Goal: Use online tool/utility: Utilize a website feature to perform a specific function

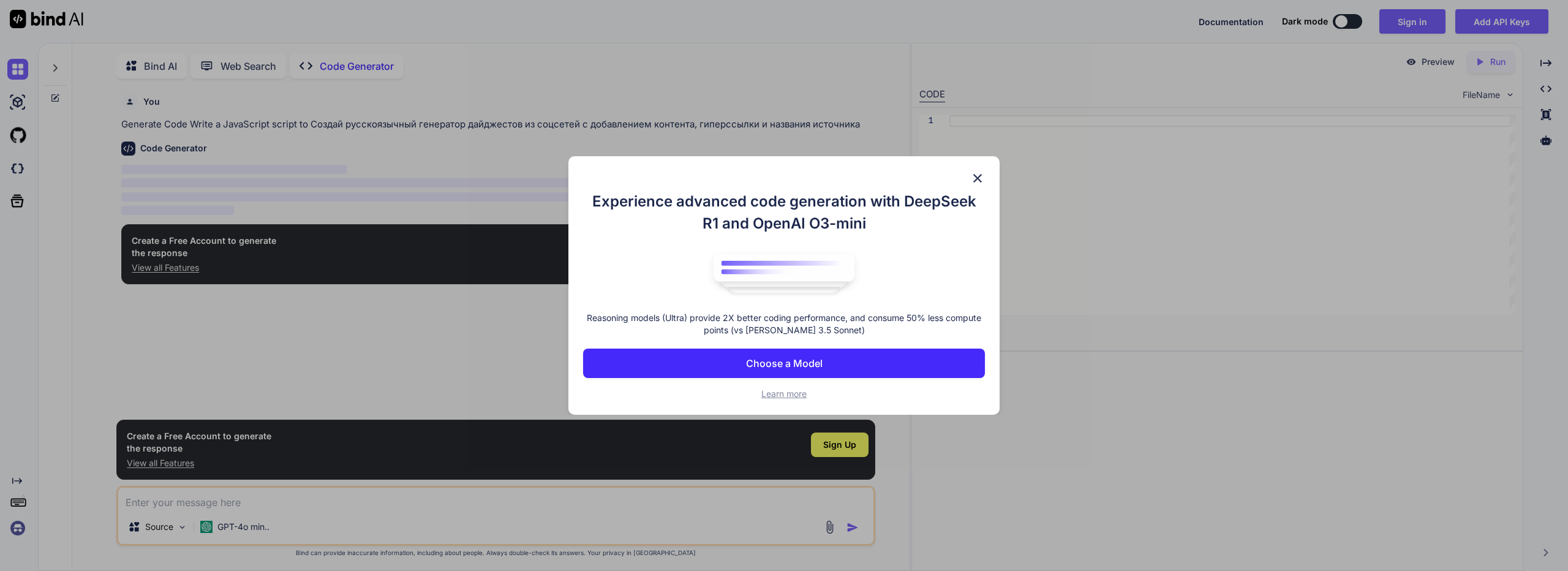
scroll to position [5, 0]
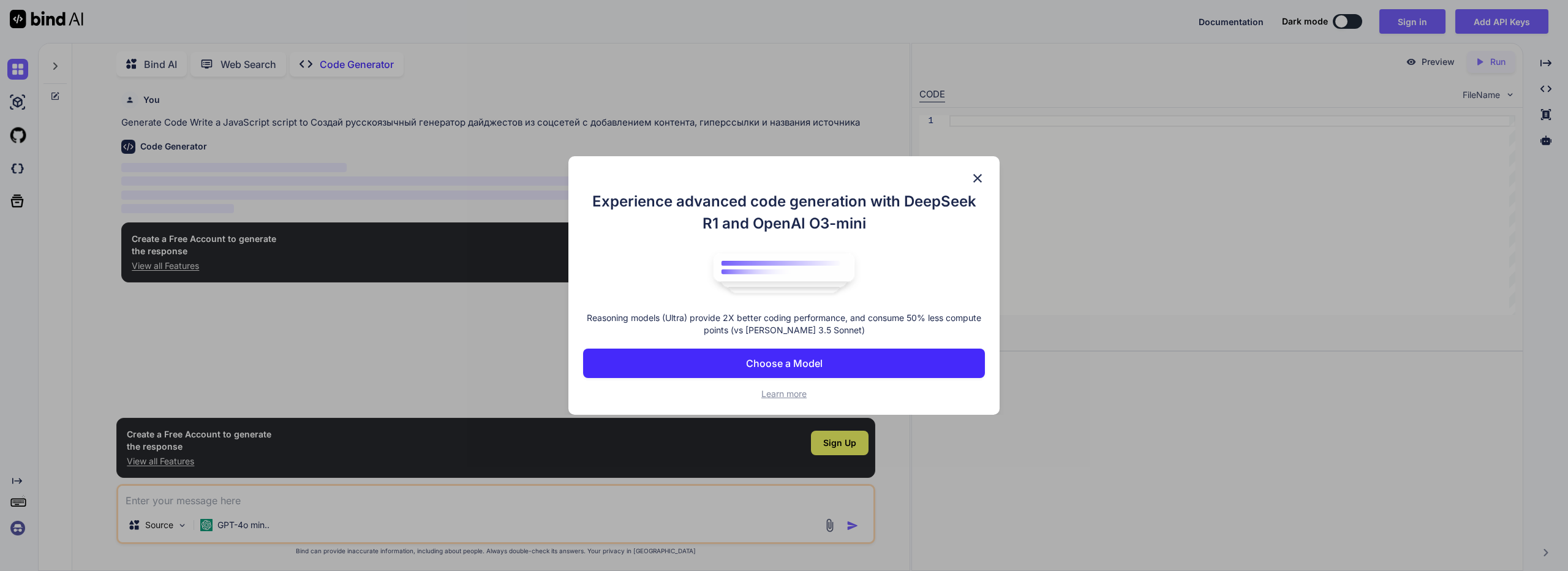
type textarea "x"
click at [912, 362] on button "Choose a Model" at bounding box center [783, 363] width 401 height 29
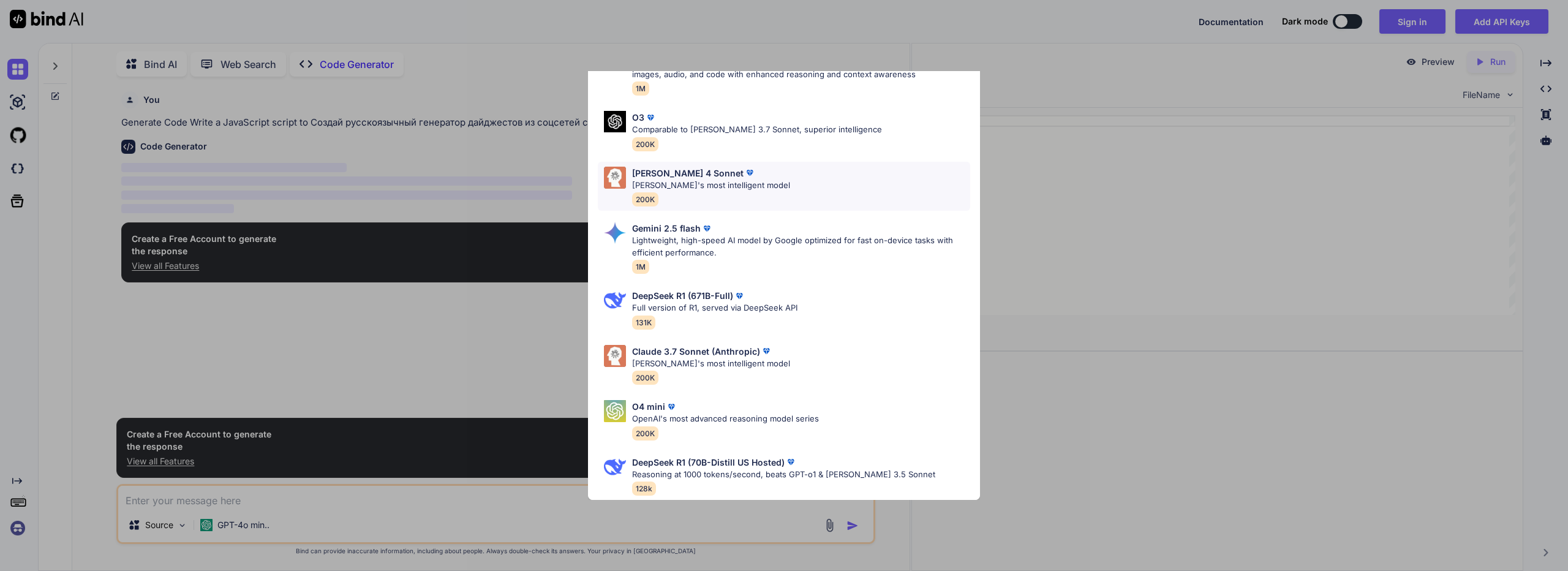
scroll to position [87, 0]
click at [789, 291] on div "DeepSeek R1 (671B-Full)" at bounding box center [714, 295] width 165 height 13
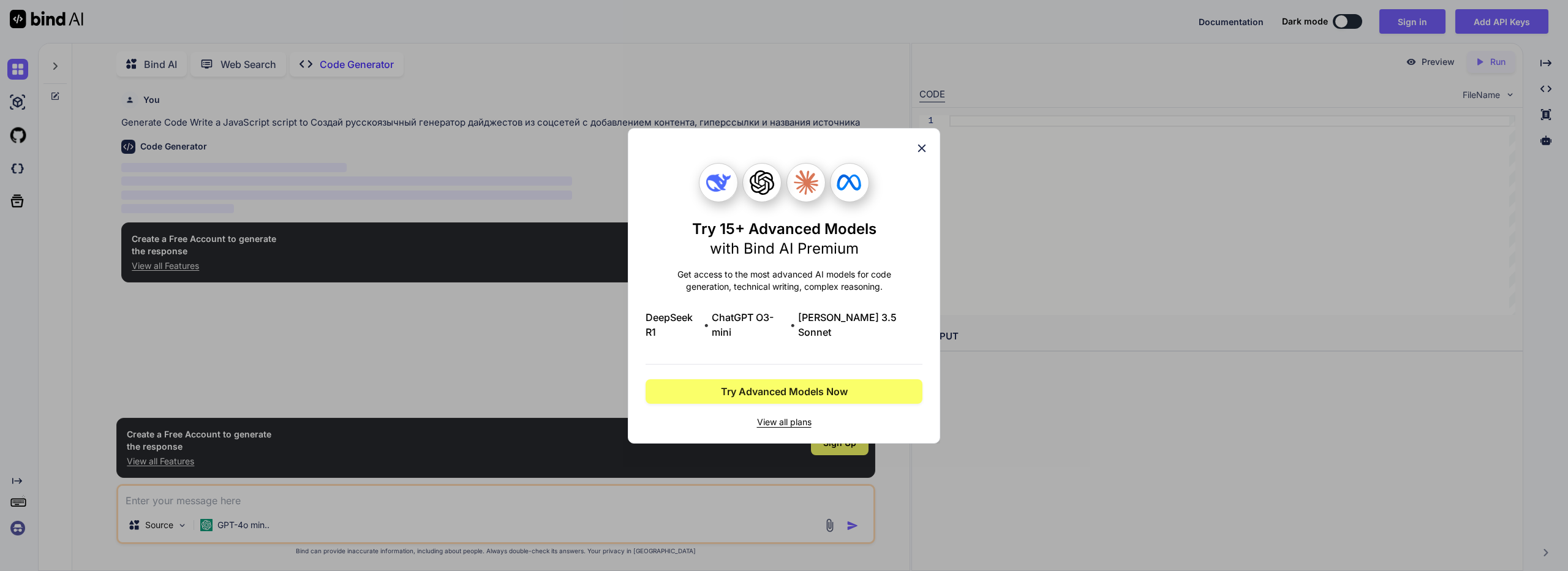
scroll to position [0, 0]
click at [924, 147] on div "Try 15+ Advanced Models with Bind AI Premium Get access to the most advanced AI…" at bounding box center [784, 285] width 313 height 315
click at [919, 155] on icon at bounding box center [921, 148] width 13 height 13
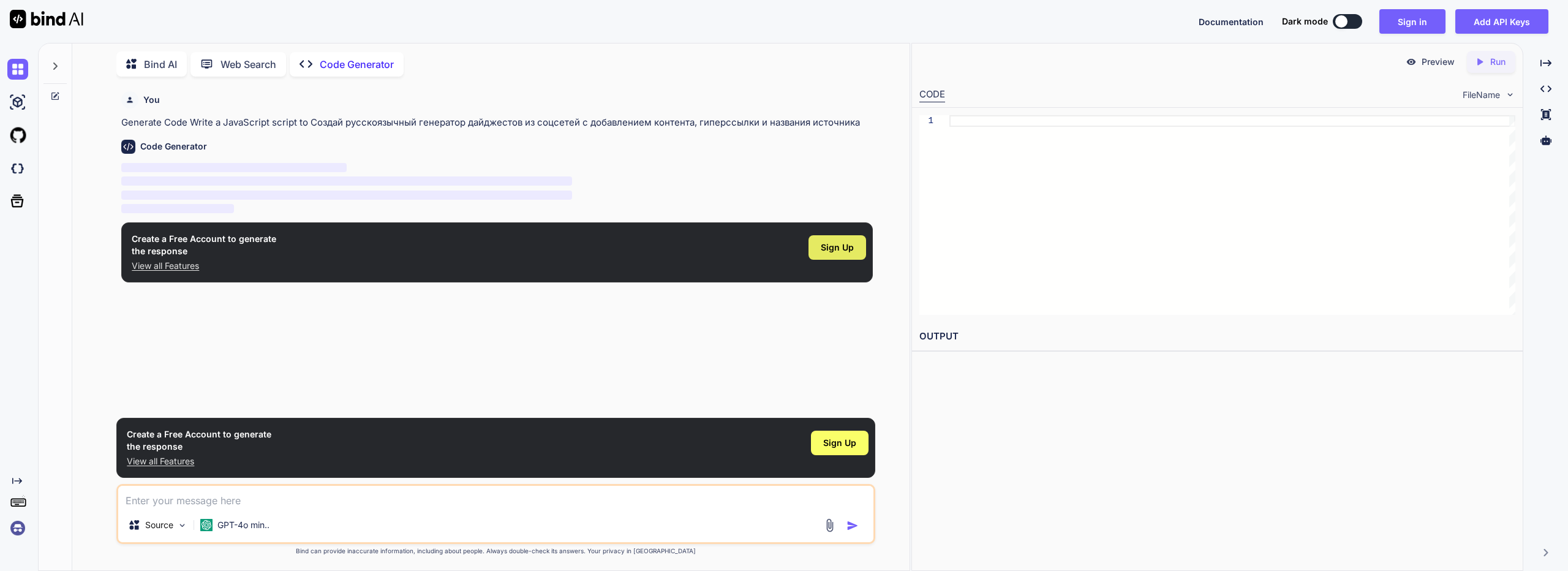
click at [822, 249] on span "Sign Up" at bounding box center [837, 247] width 33 height 13
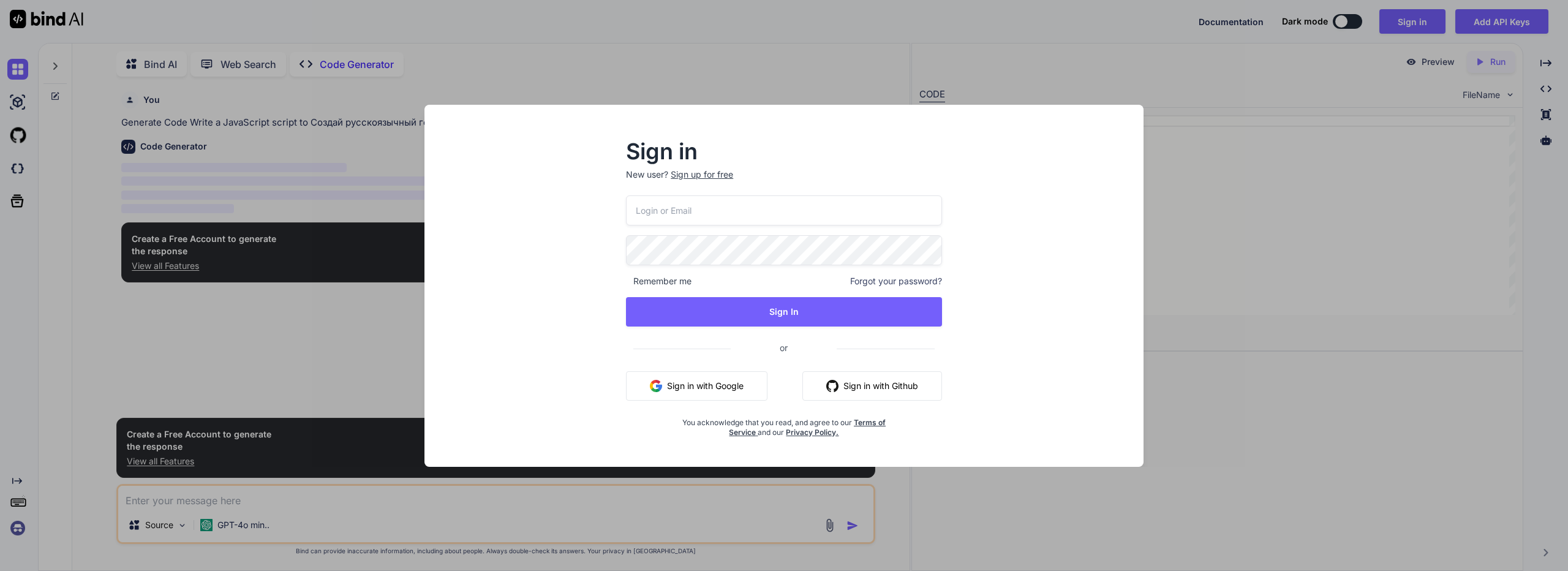
click at [721, 372] on button "Sign in with Google" at bounding box center [697, 385] width 141 height 29
click at [721, 380] on button "Sign in with Google" at bounding box center [697, 385] width 141 height 29
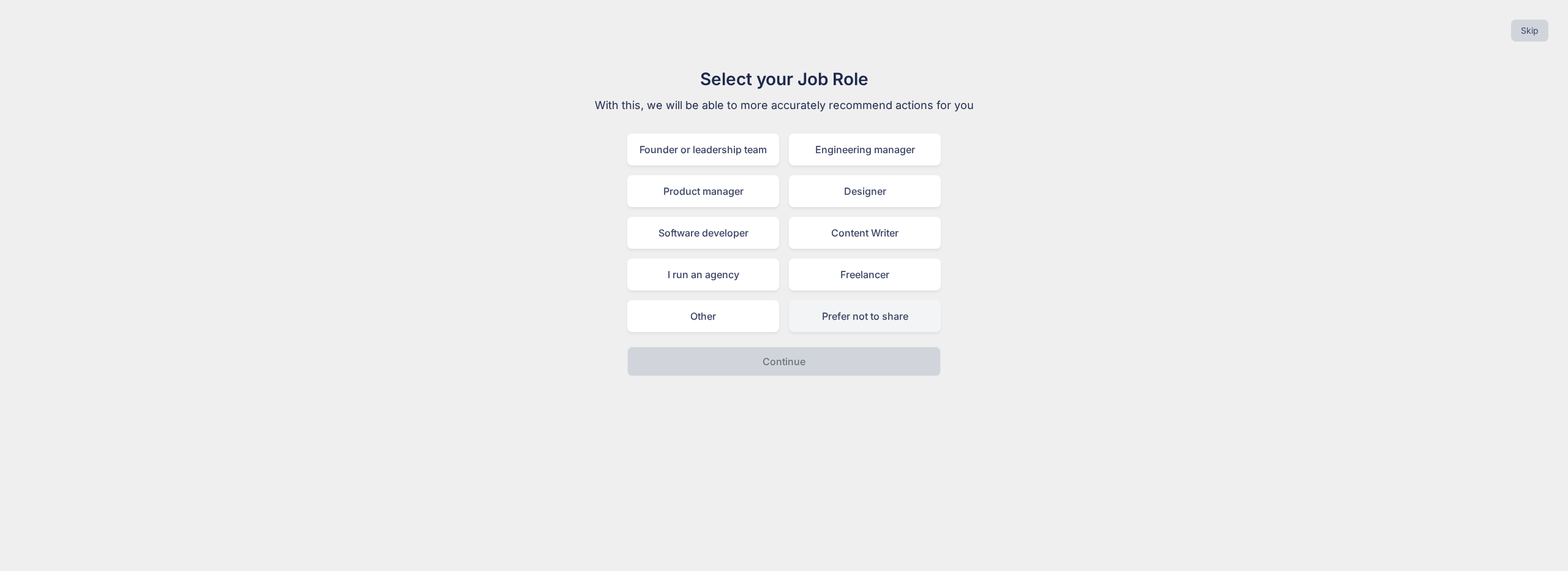
click at [878, 313] on div "Prefer not to share" at bounding box center [864, 316] width 152 height 32
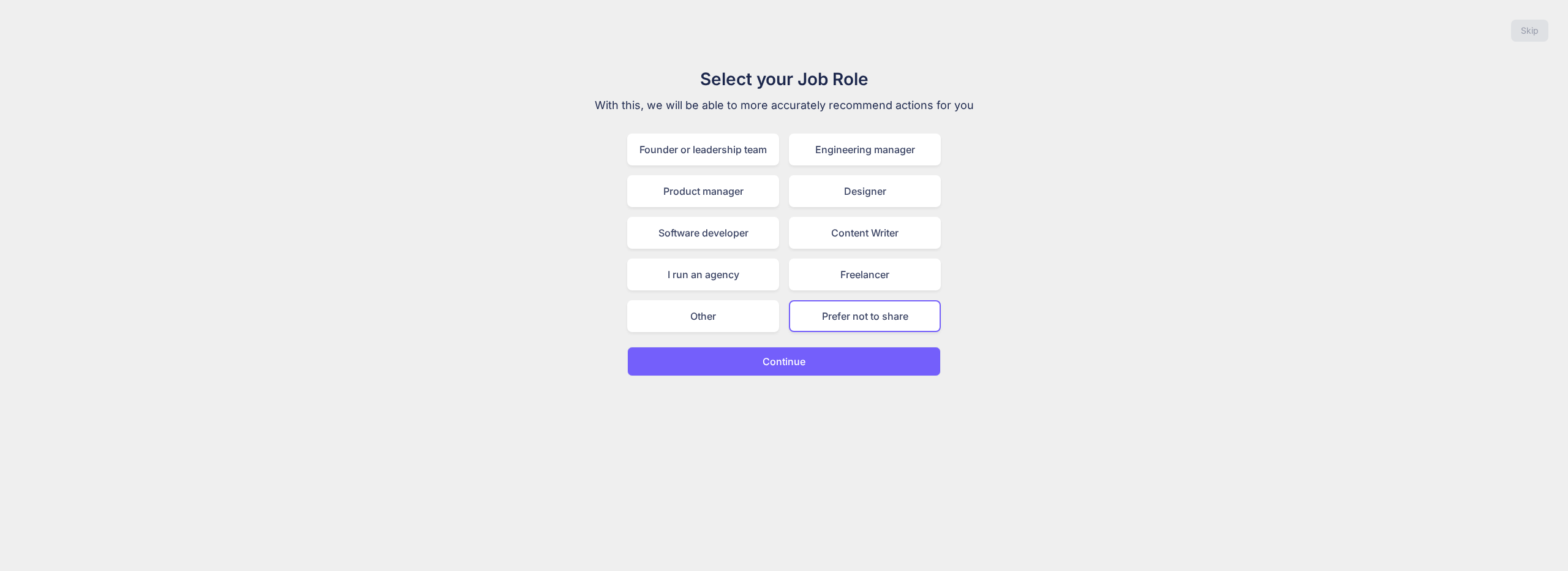
click at [765, 354] on p "Continue" at bounding box center [783, 361] width 43 height 15
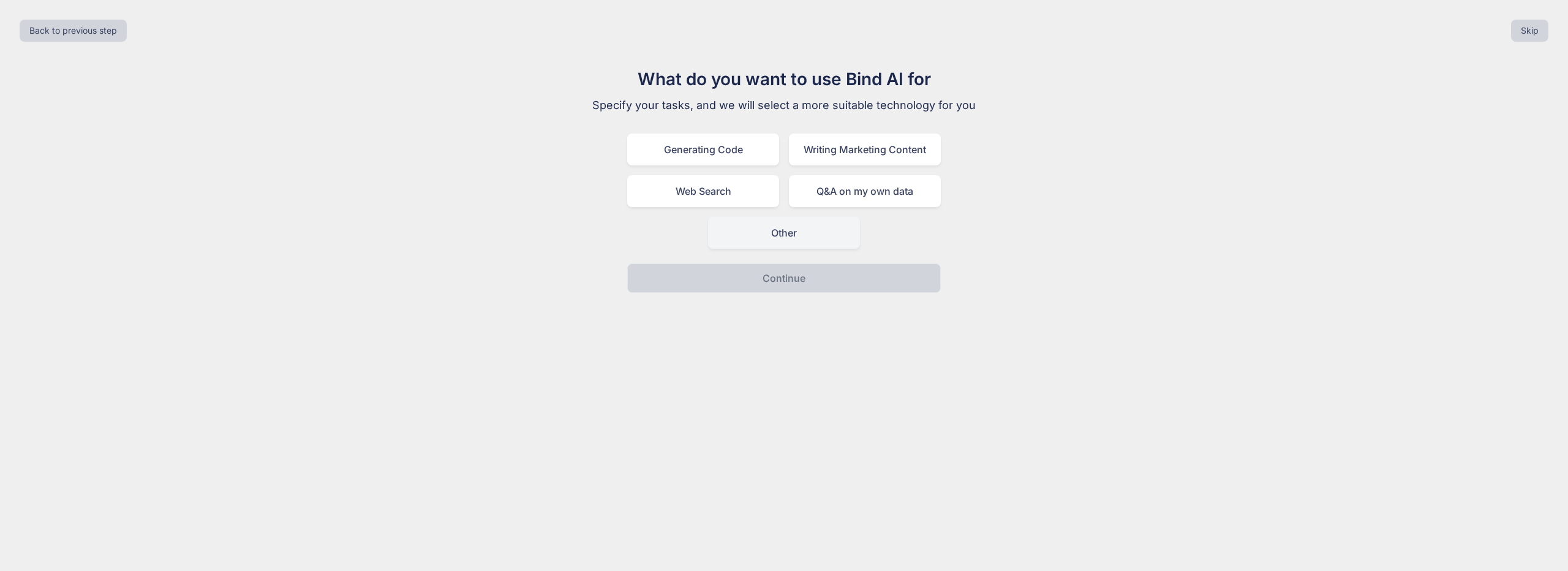
click at [760, 241] on div "Other" at bounding box center [783, 232] width 152 height 32
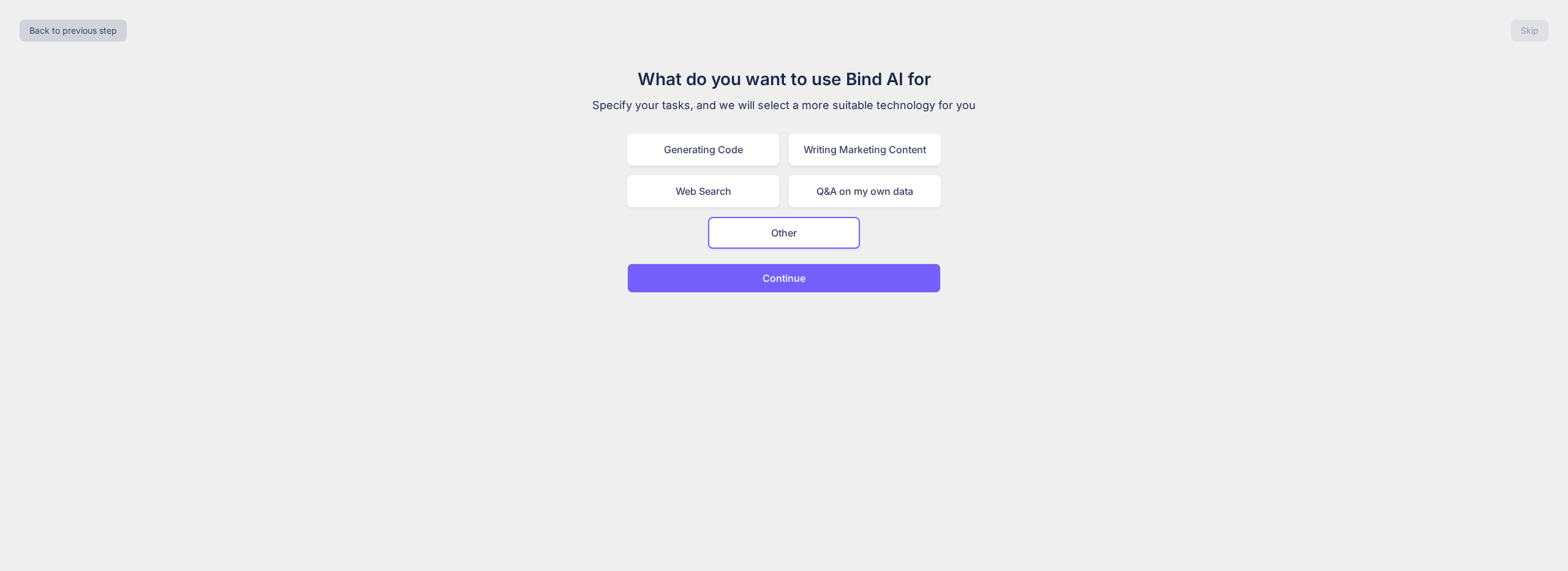
click at [762, 285] on button "Continue" at bounding box center [783, 277] width 313 height 29
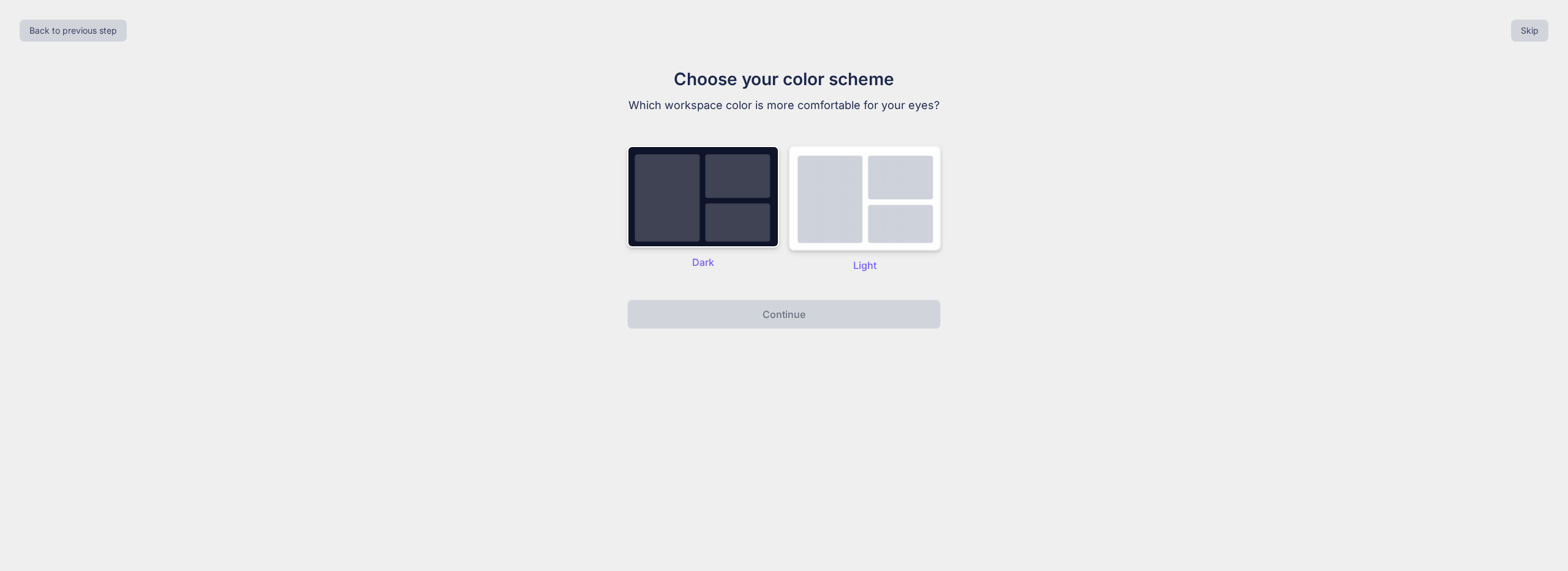
click at [862, 199] on img at bounding box center [864, 198] width 152 height 104
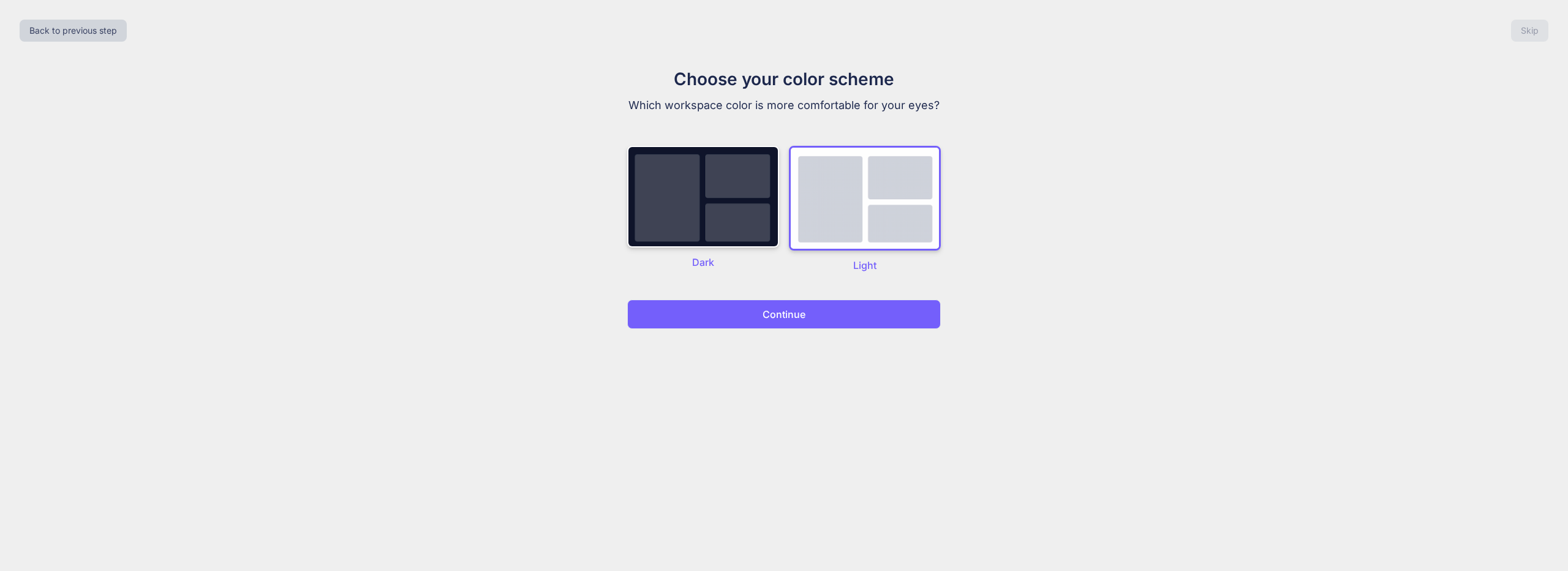
click at [808, 326] on button "Continue" at bounding box center [783, 313] width 313 height 29
click at [804, 323] on button "Continue" at bounding box center [783, 313] width 313 height 29
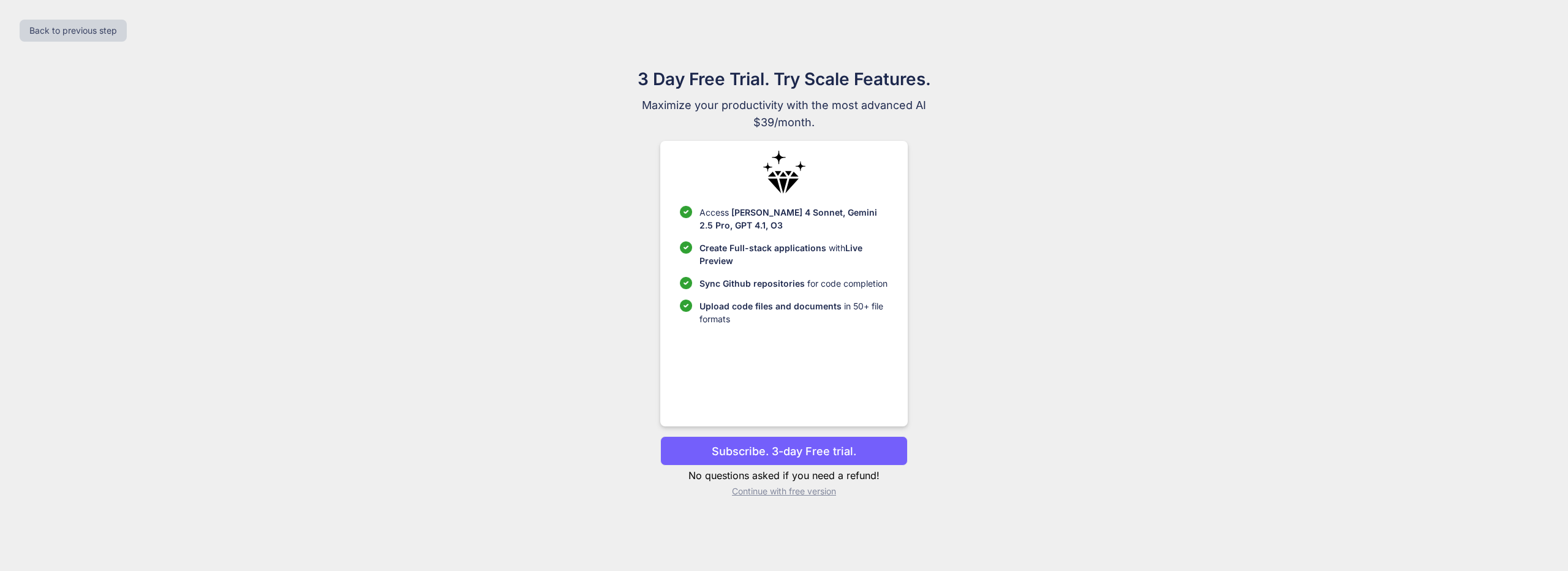
click at [775, 444] on p "Subscribe. 3-day Free trial." at bounding box center [784, 451] width 145 height 16
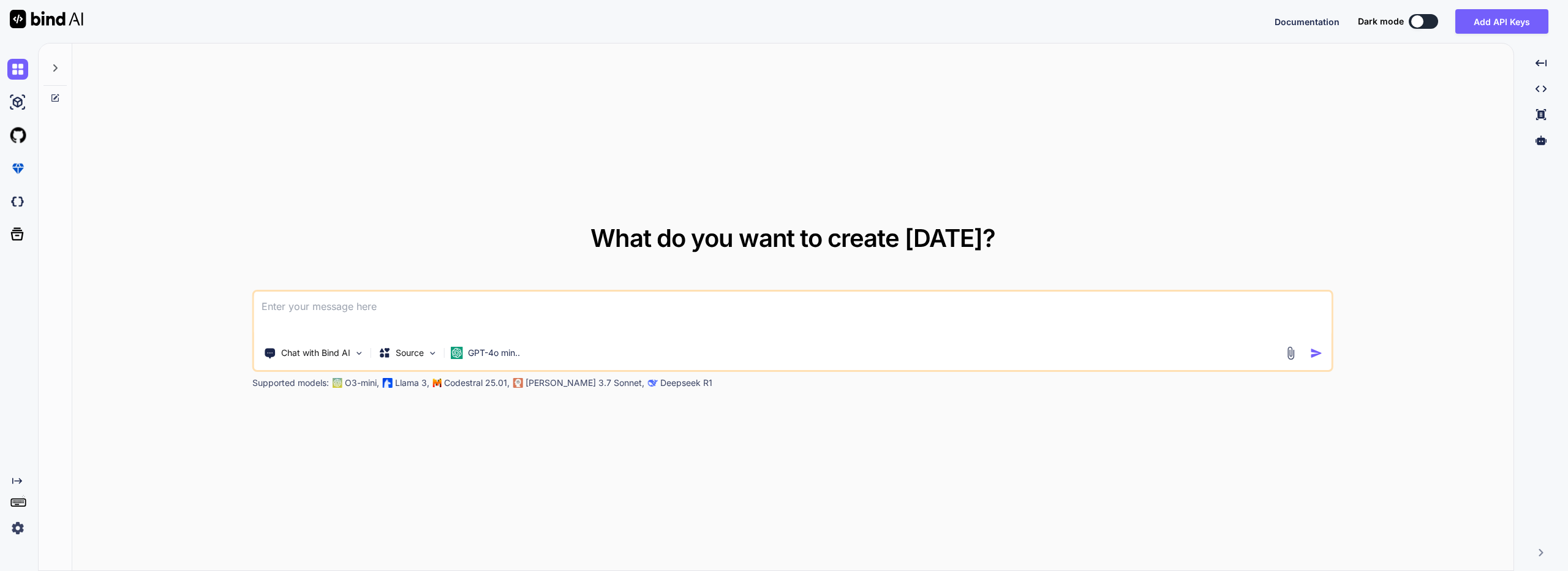
type textarea "x"
type textarea "Римский легионер скачет на верблюде по лесу на [GEOGRAPHIC_DATA]"
type textarea "x"
click at [340, 315] on textarea "Римский легионер скачет на верблюде по лесу на [GEOGRAPHIC_DATA]" at bounding box center [792, 314] width 1077 height 46
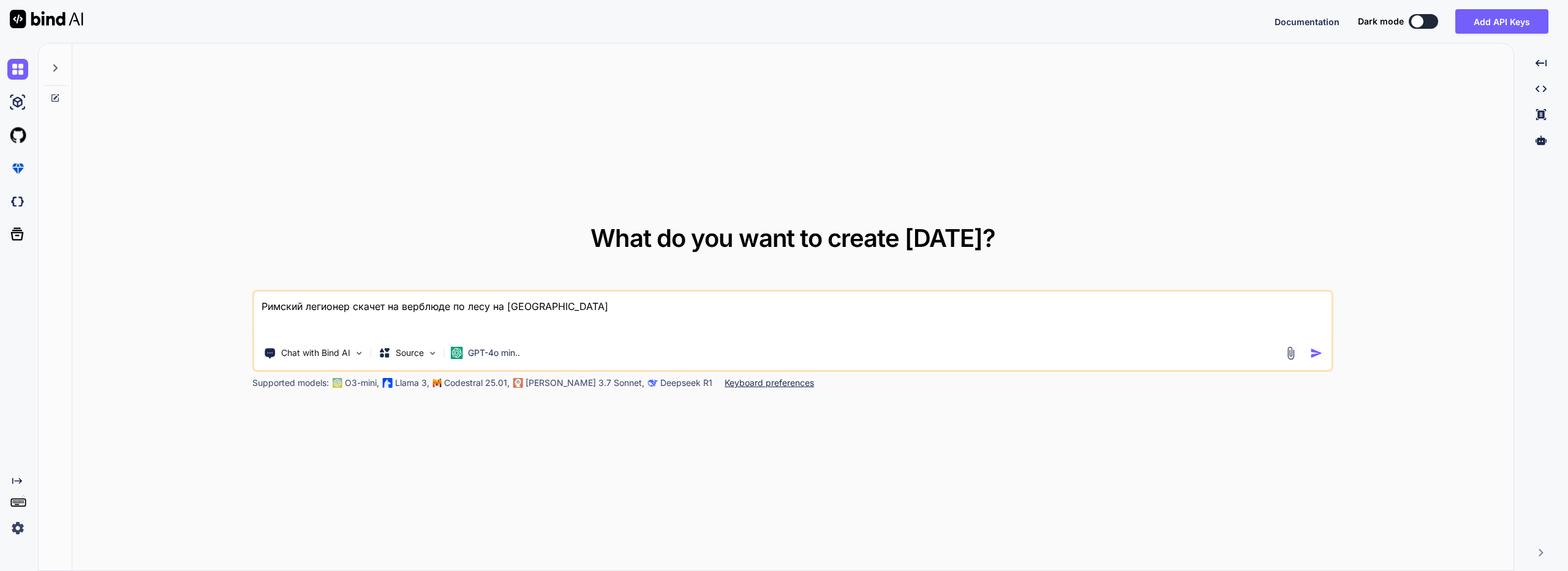
click at [340, 315] on textarea "Римский легионер скачет на верблюде по лесу на [GEOGRAPHIC_DATA]" at bounding box center [792, 314] width 1077 height 46
type textarea "x"
type textarea "С"
type textarea "x"
type textarea "Со"
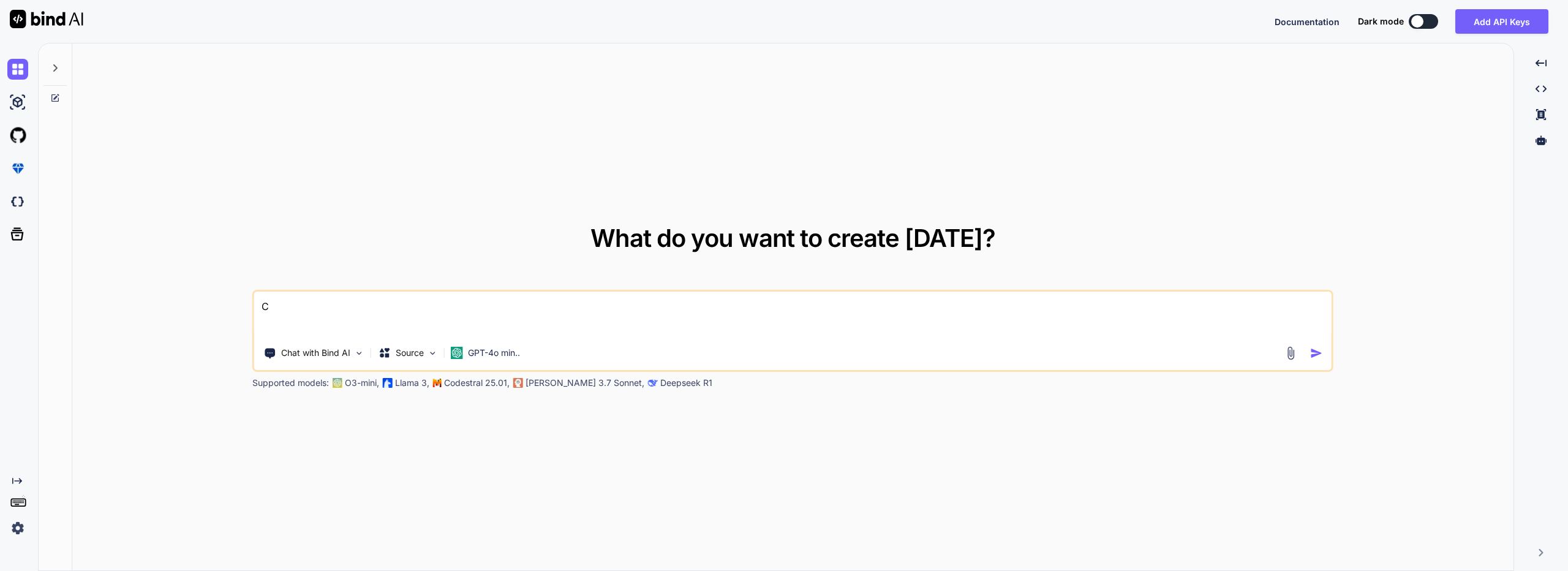
type textarea "x"
type textarea "Соз"
type textarea "x"
type textarea "Созд"
type textarea "x"
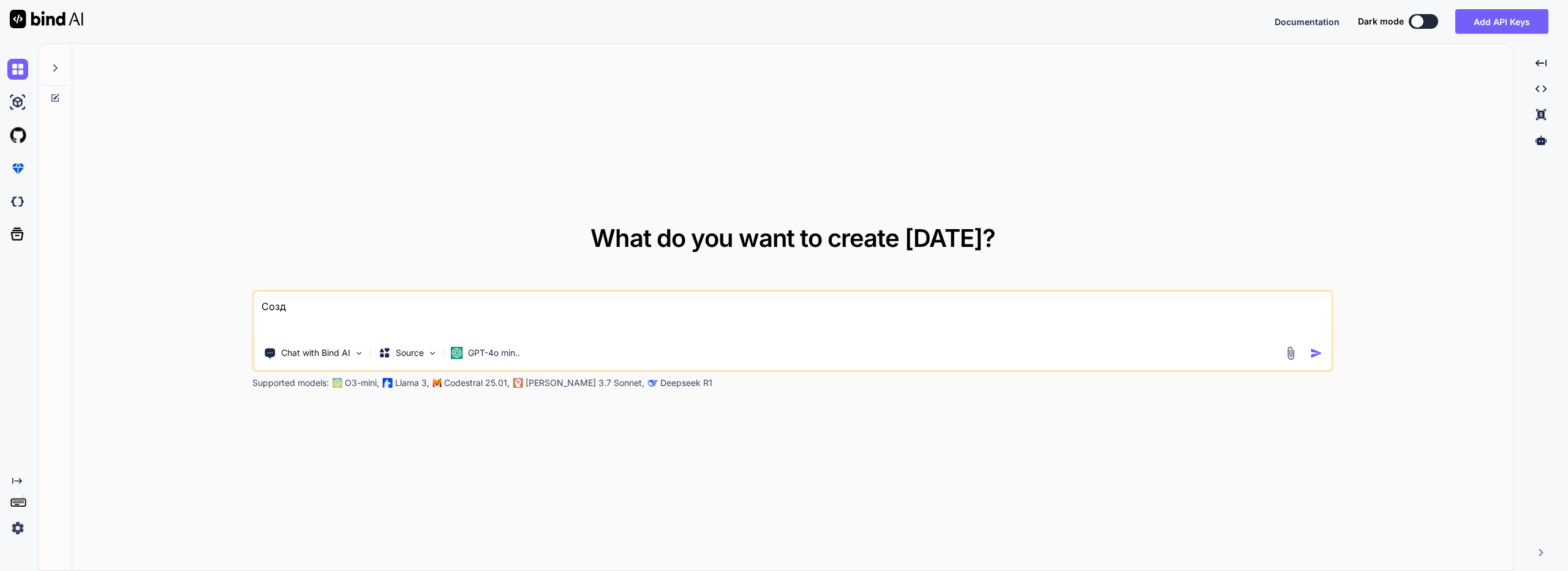
type textarea "Созда"
type textarea "x"
type textarea "Создай"
type textarea "x"
type textarea "Создай"
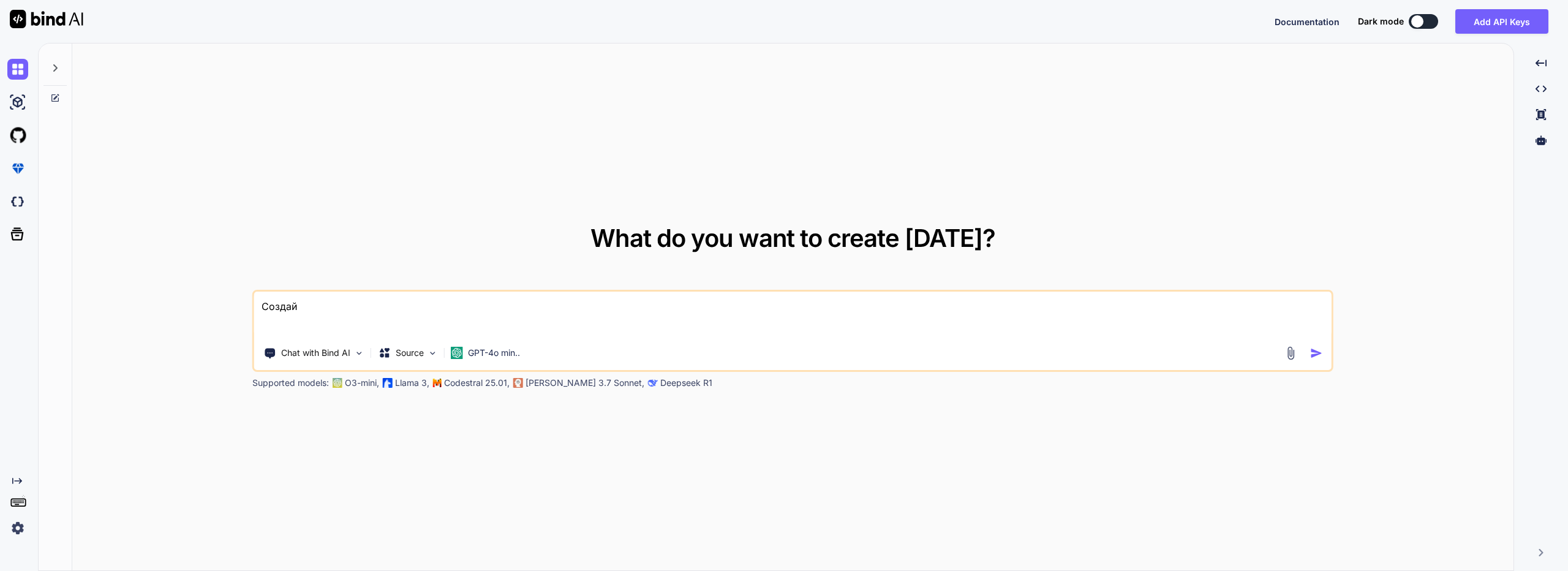
type textarea "x"
type textarea "Создай г"
type textarea "x"
type textarea "Создай ге"
type textarea "x"
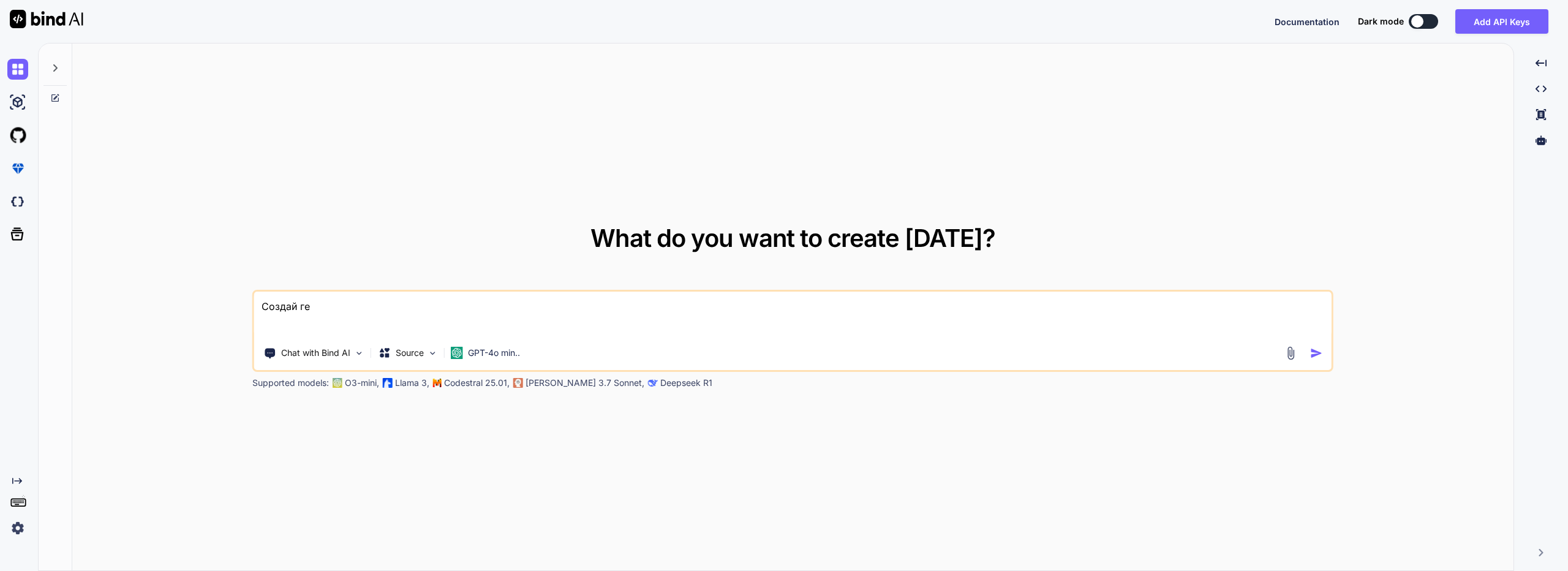
type textarea "Создай ген"
type textarea "x"
type textarea "Создай гене"
type textarea "x"
type textarea "Создай генер"
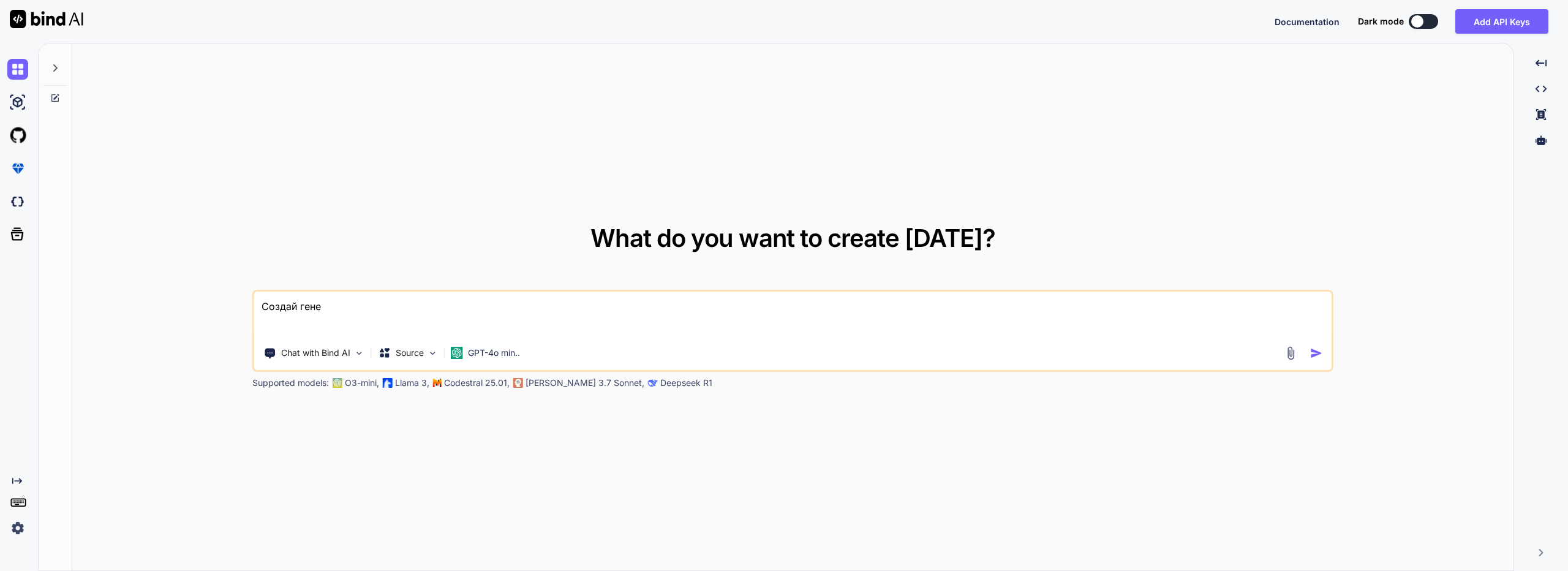
type textarea "x"
type textarea "Создай генера"
type textarea "x"
type textarea "Создай генерат"
type textarea "x"
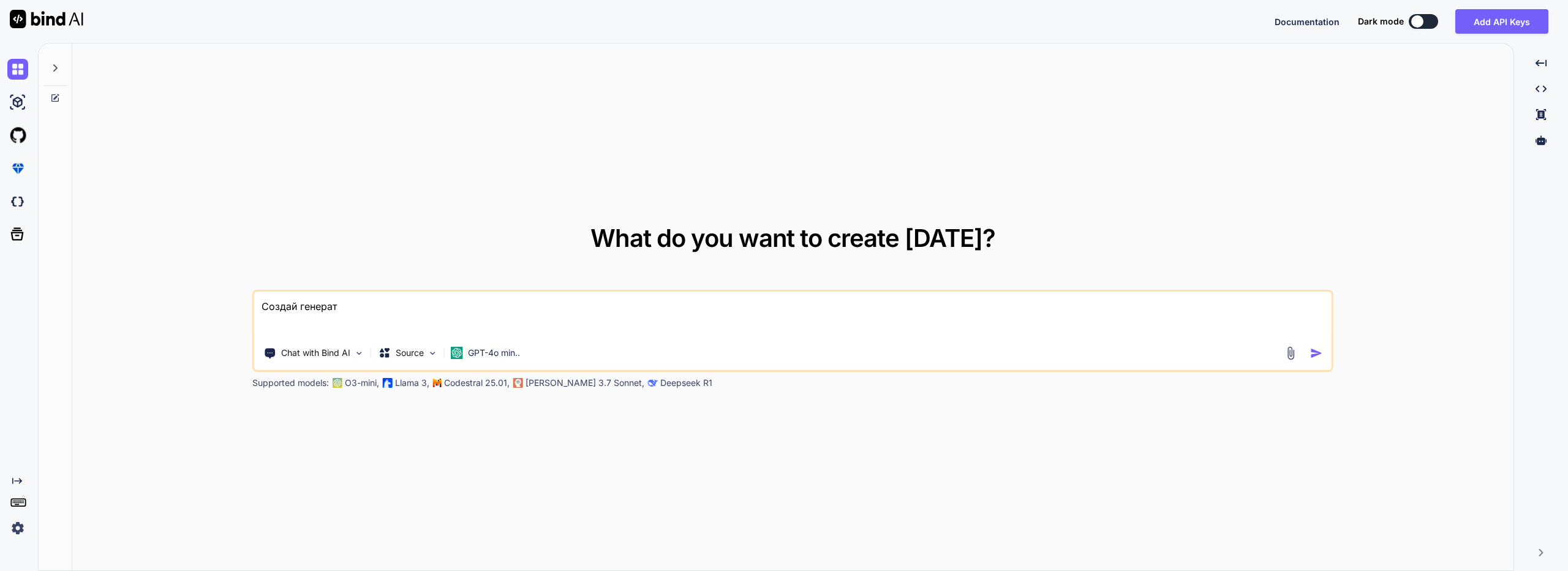
type textarea "Создай генерато"
type textarea "x"
type textarea "Создай генератор"
type textarea "x"
type textarea "Создай генератор"
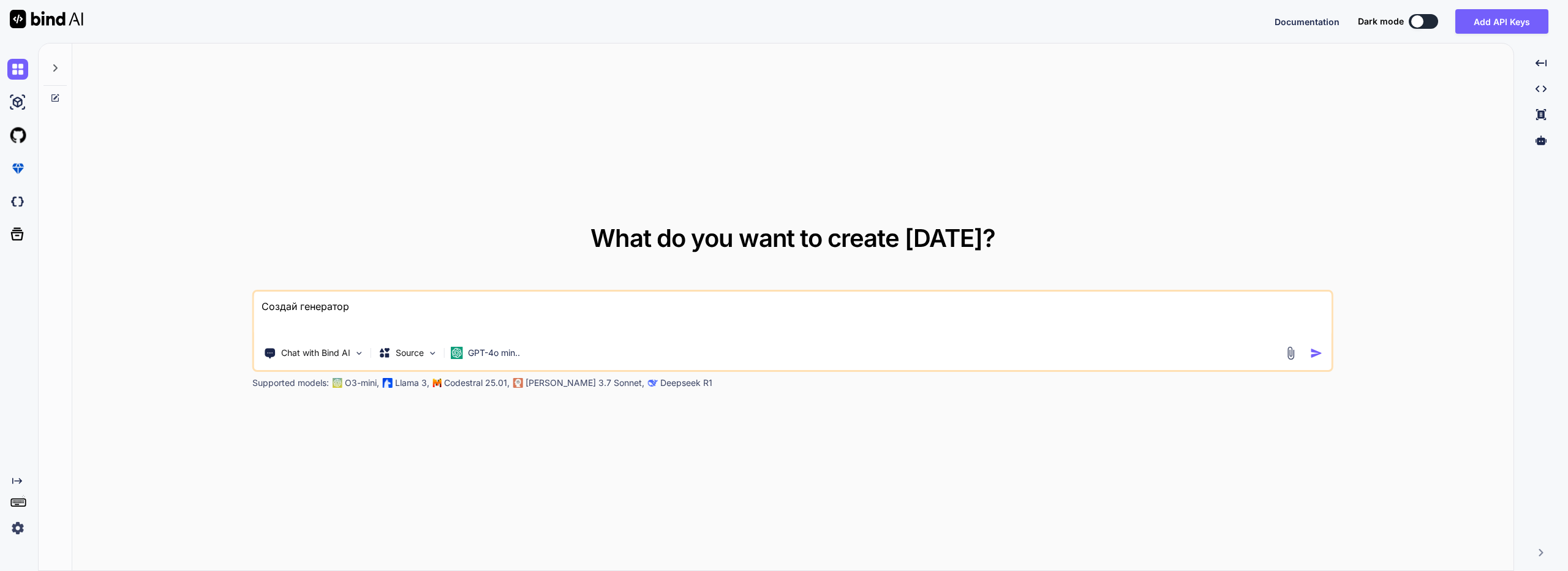
type textarea "x"
type textarea "Создай генератор лд"
type textarea "x"
type textarea "Создай генератор лда"
type textarea "x"
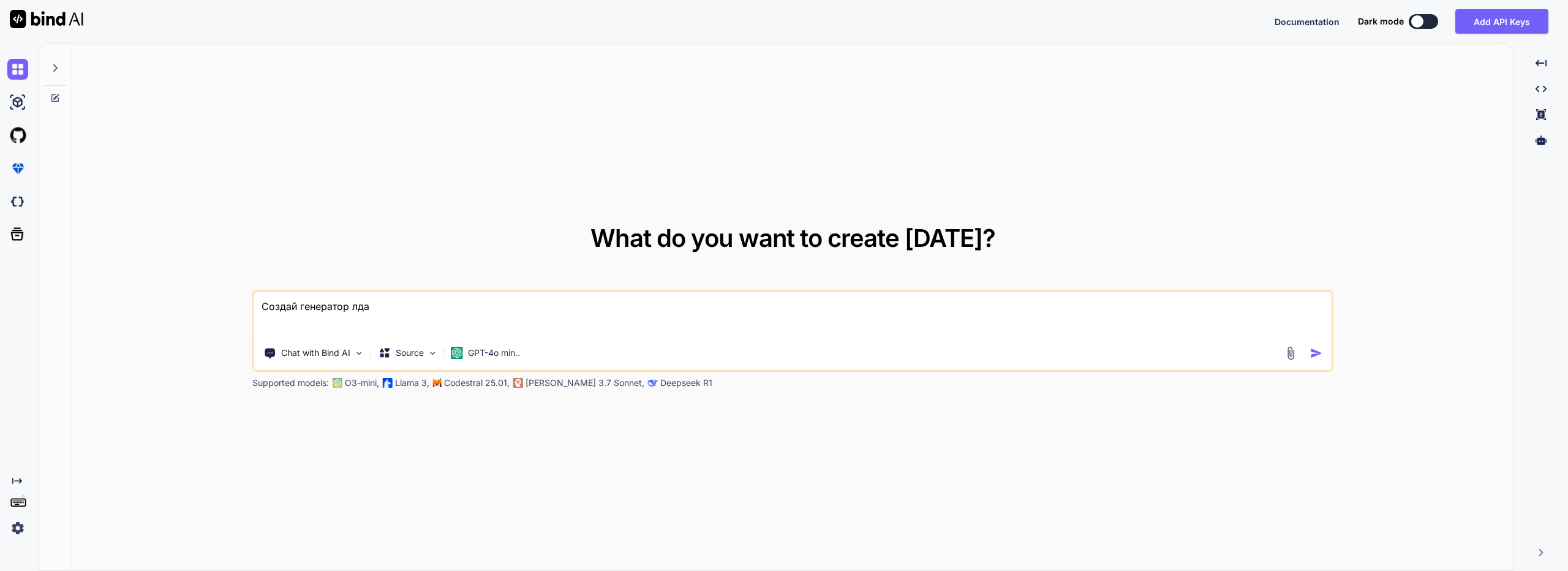
type textarea "Создай генератор лд"
type textarea "x"
type textarea "Создай генератор л"
type textarea "x"
type textarea "Создай генератор"
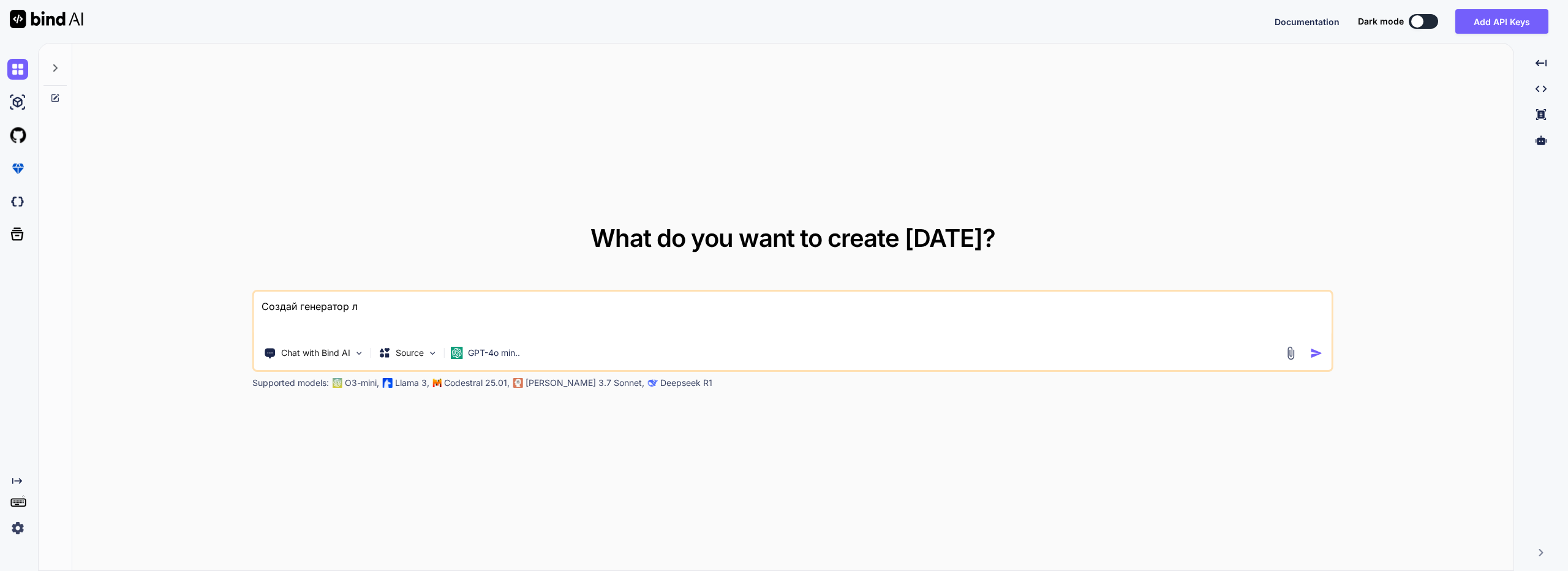
type textarea "x"
type textarea "Создай генератор [PERSON_NAME]"
type textarea "x"
type textarea "Создай генератор"
type textarea "x"
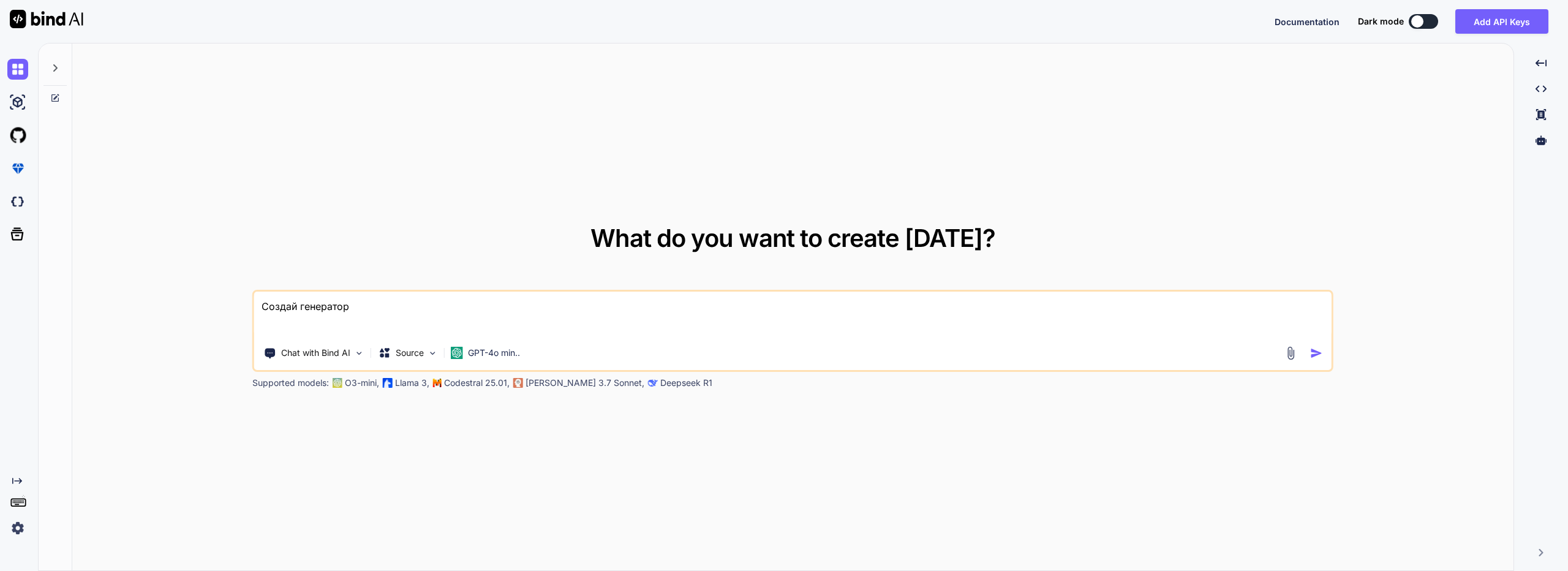
type textarea "Создай генератор [PERSON_NAME]"
type textarea "x"
type textarea "Создай генератор да"
type textarea "x"
type textarea "Создай генератор дай"
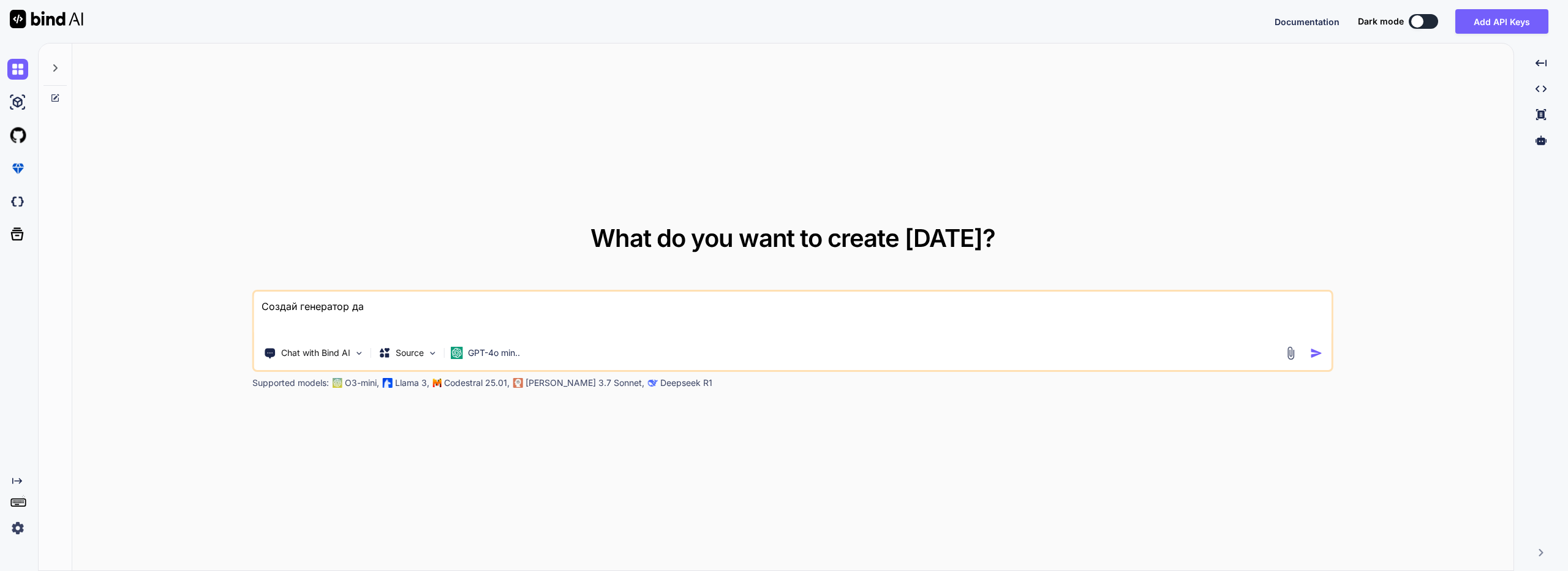
type textarea "x"
type textarea "Создай генератор дайд"
type textarea "x"
type textarea "Создай генератор [PERSON_NAME]"
type textarea "x"
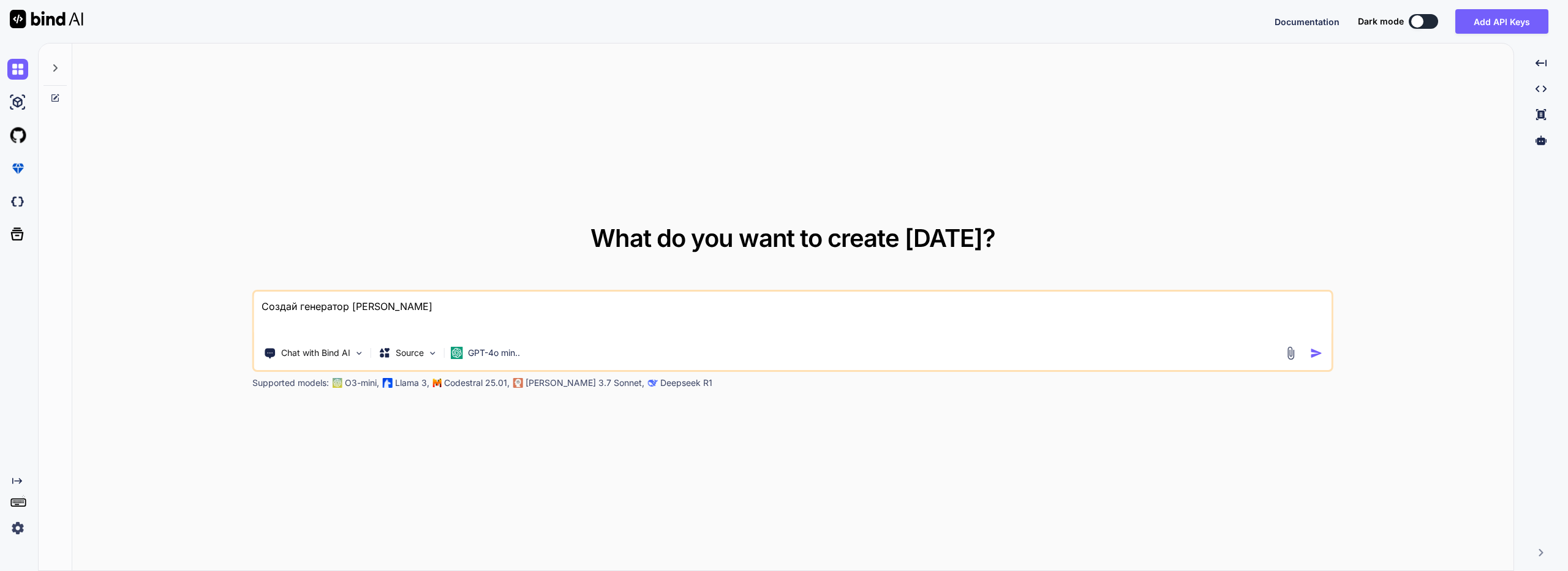
type textarea "Создай генератор дайдже"
type textarea "x"
type textarea "Создай генератор [PERSON_NAME]"
type textarea "x"
type textarea "Создай генератор дайджест"
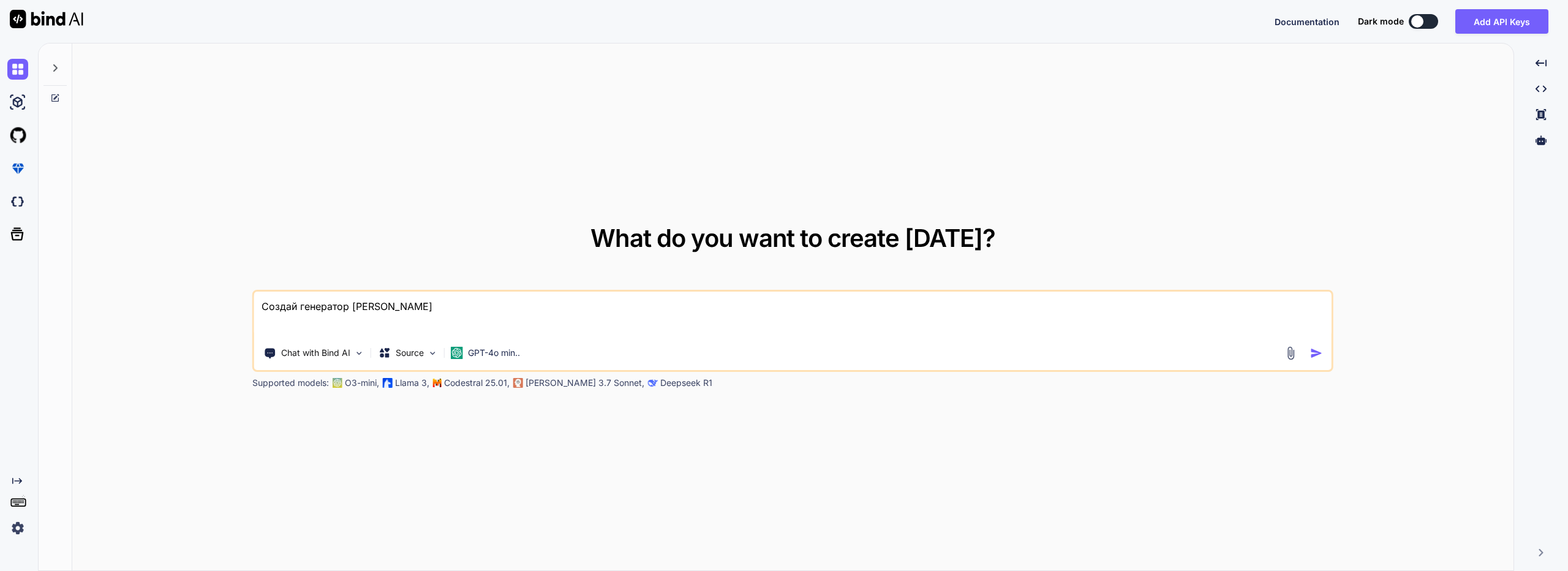
type textarea "x"
type textarea "Создай генератор [PERSON_NAME]"
type textarea "x"
type textarea "Создай генератор [PERSON_NAME]"
type textarea "x"
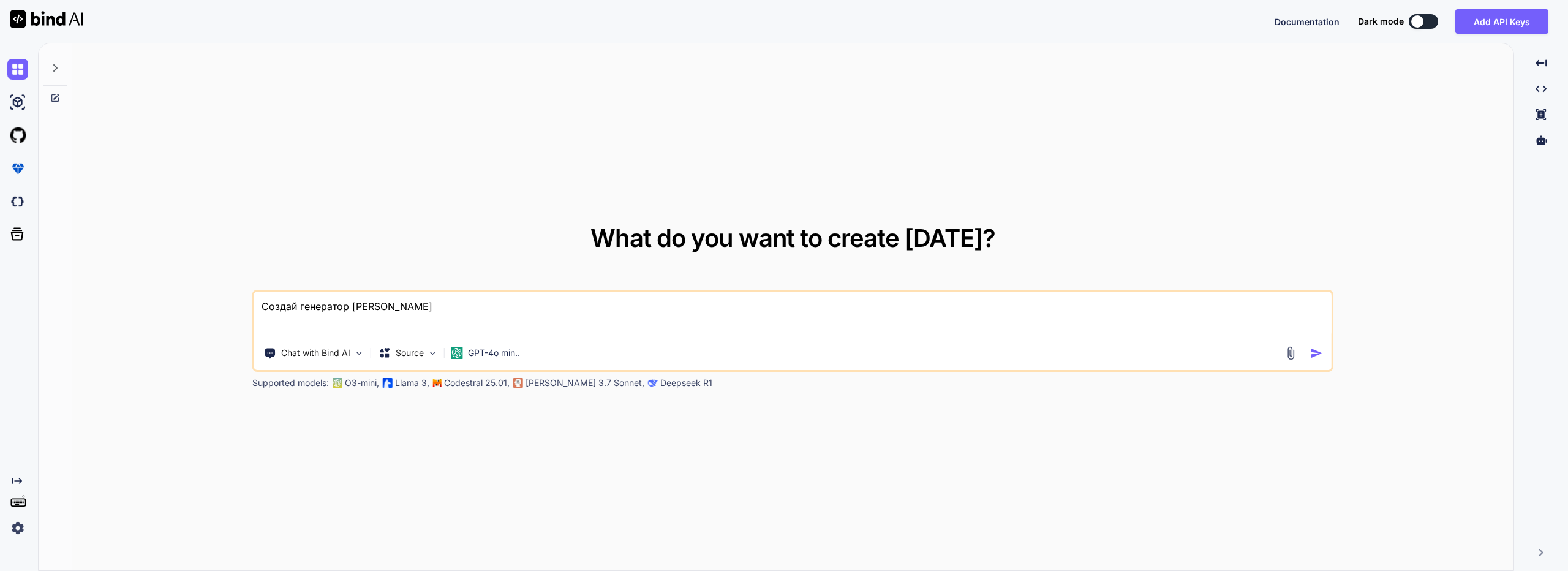
type textarea "Создай генератор [PERSON_NAME]"
type textarea "x"
type textarea "Создай генератор [PERSON_NAME] [PERSON_NAME]"
type textarea "x"
type textarea "Создай генератор [PERSON_NAME] на"
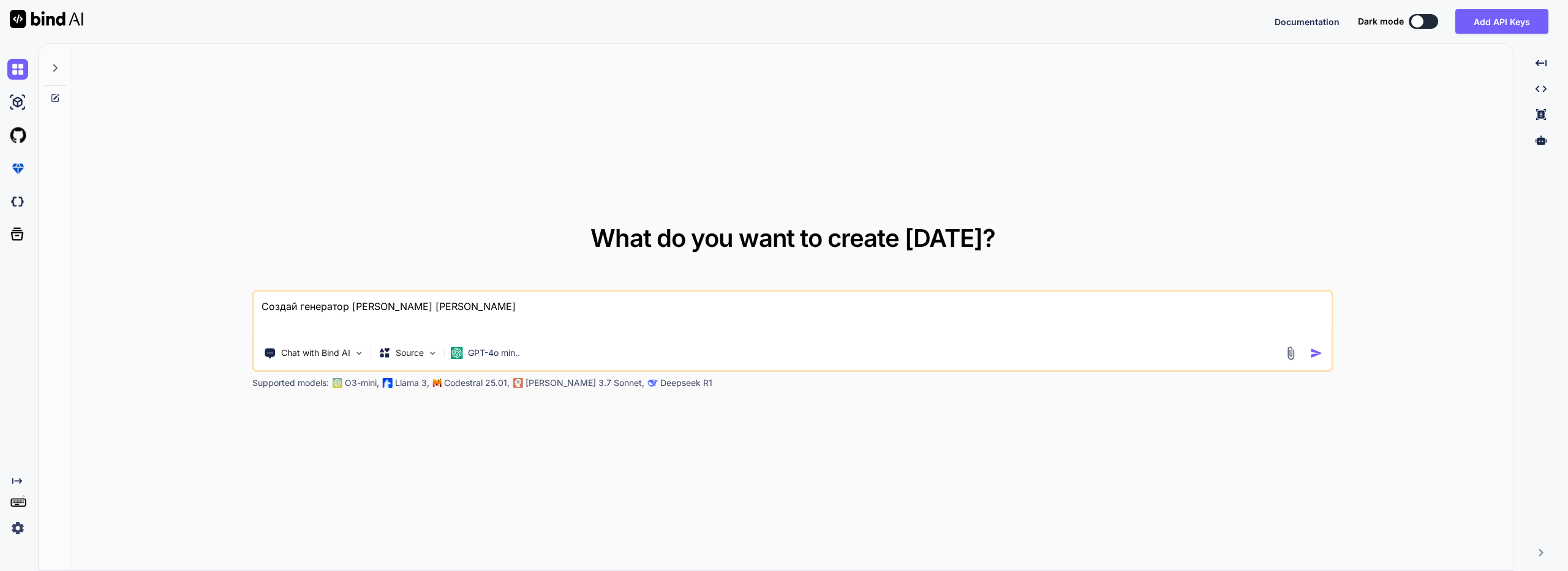
type textarea "x"
type textarea "Создай генератор [PERSON_NAME] на"
type textarea "x"
type textarea "Создай генератор [PERSON_NAME] на р"
type textarea "x"
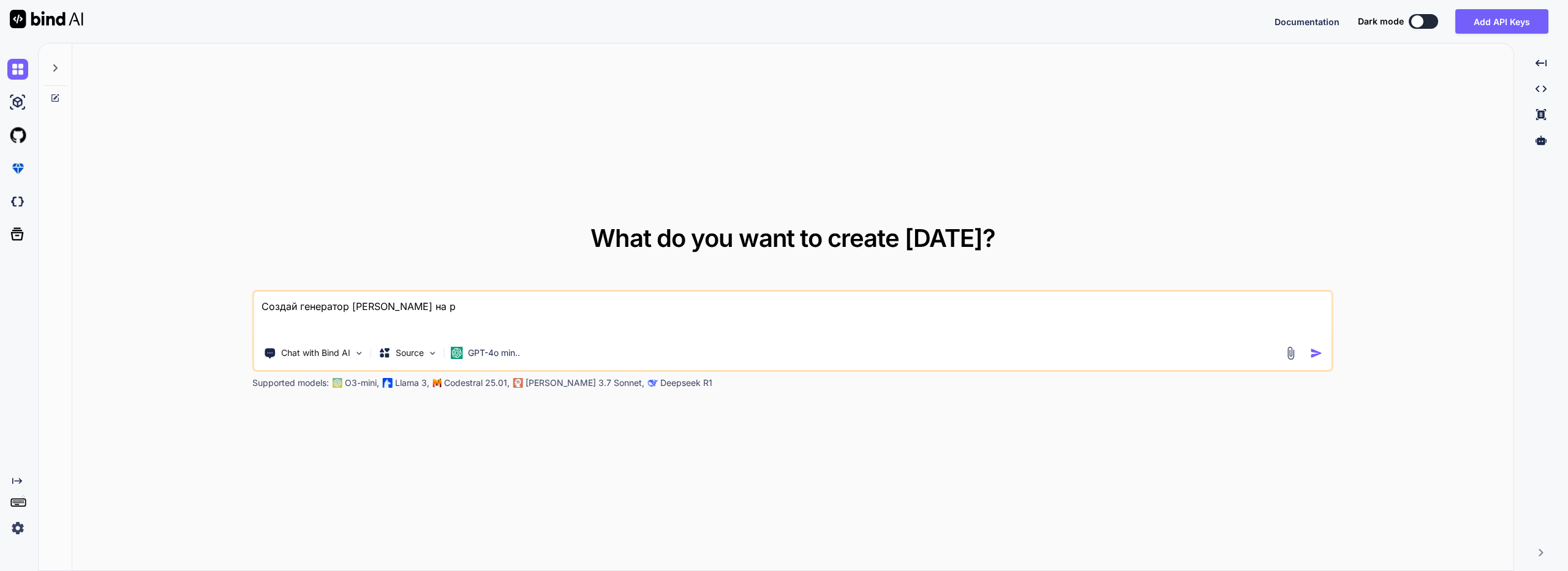
type textarea "Создай генератор [PERSON_NAME] на ру"
type textarea "x"
type textarea "Создай генератор [PERSON_NAME] на рус"
type textarea "x"
type textarea "Создай генератор [PERSON_NAME] на русс"
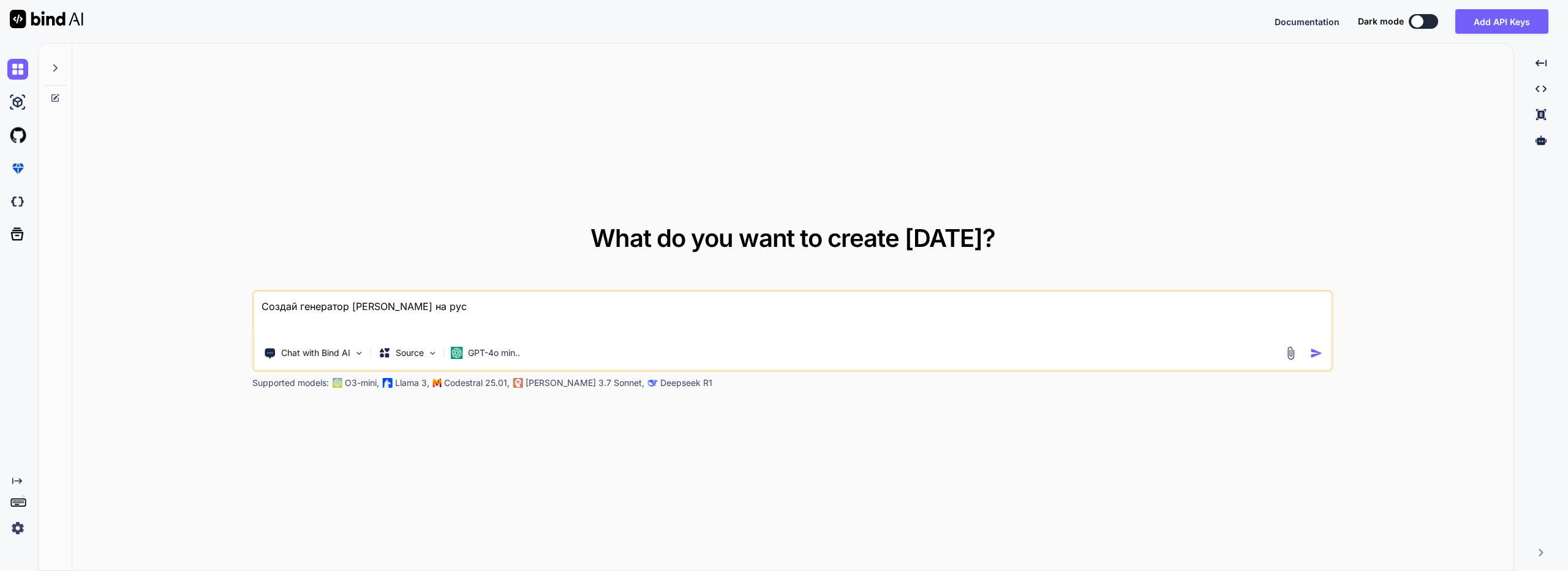
type textarea "x"
type textarea "Создай генератор [PERSON_NAME] на русск"
type textarea "x"
type textarea "Создай генератор [PERSON_NAME] на русско"
type textarea "x"
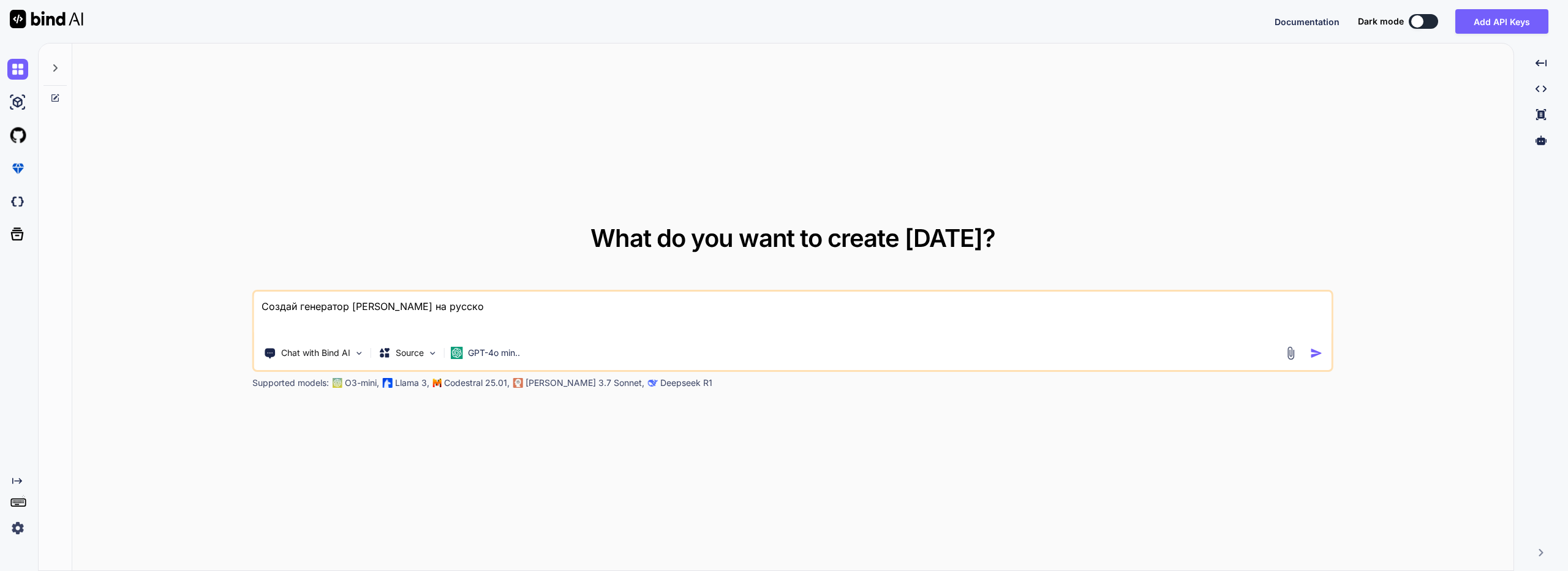
type textarea "Создай генератор [PERSON_NAME] на русско"
type textarea "x"
type textarea "Создай генератор [PERSON_NAME] на русско"
type textarea "x"
type textarea "Создай генератор [PERSON_NAME] на русском"
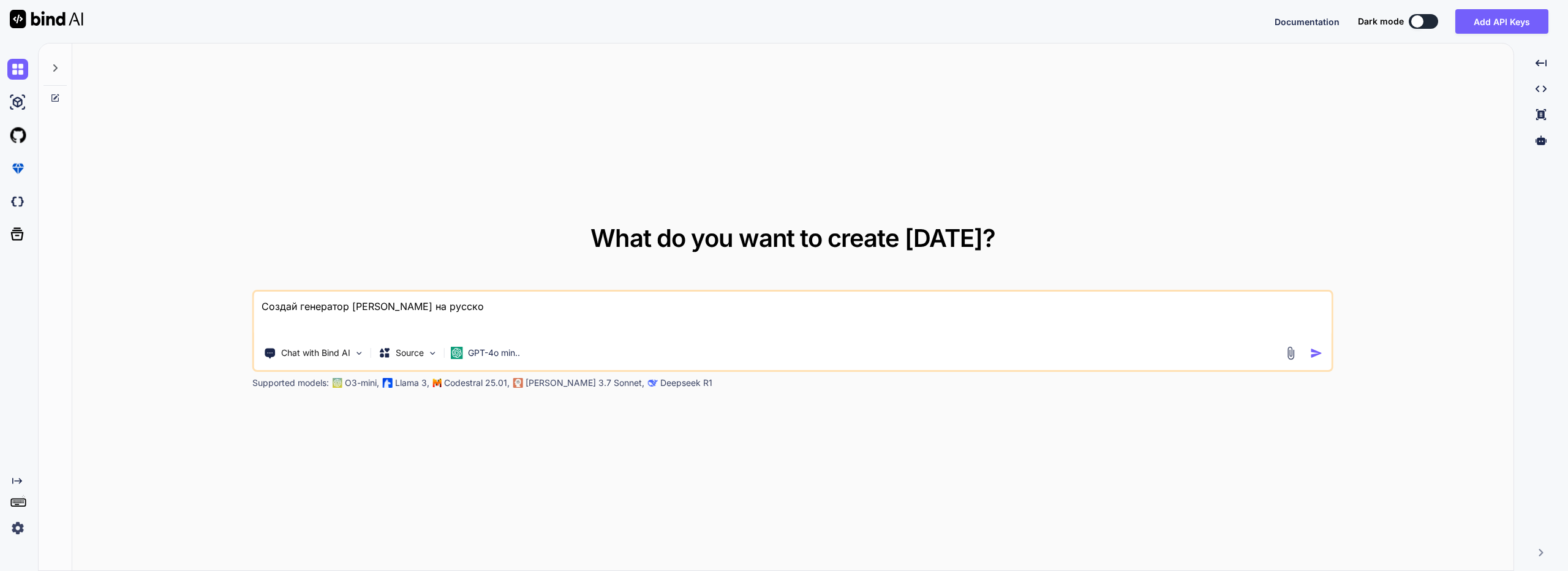
type textarea "x"
type textarea "Создай генератор [PERSON_NAME] на русском"
type textarea "x"
type textarea "Создай генератор [PERSON_NAME] на русском я"
type textarea "x"
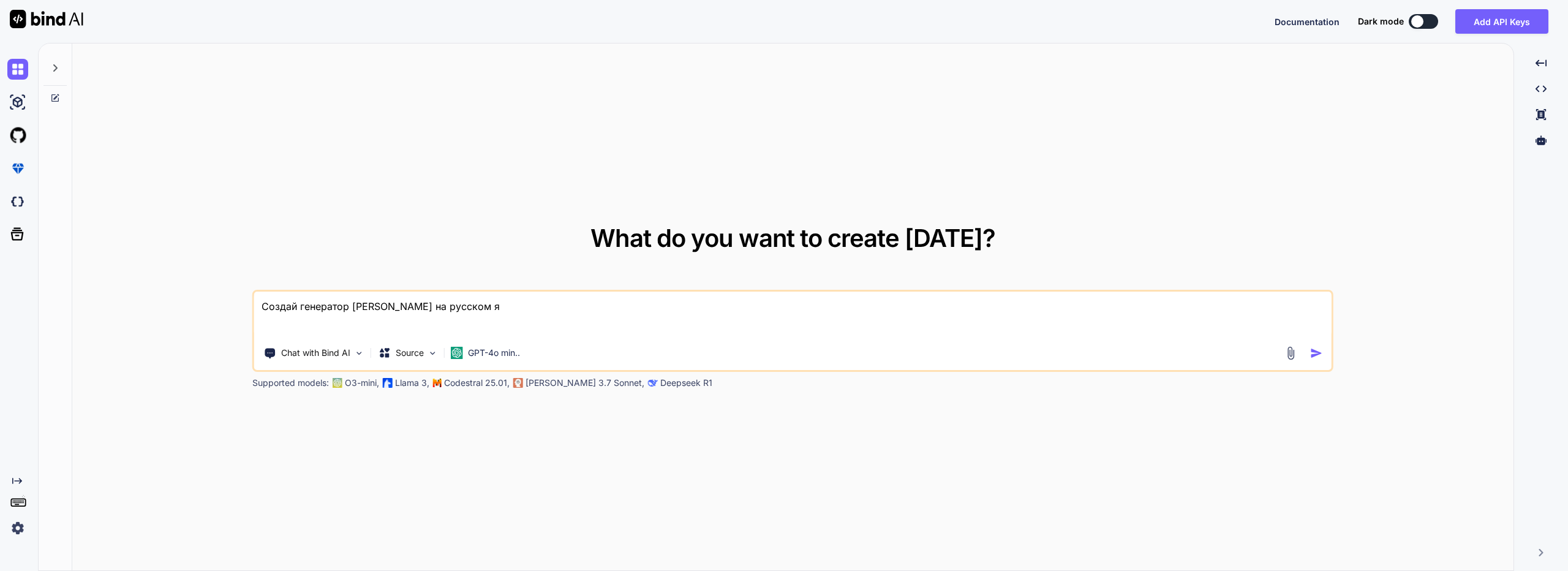
type textarea "Создай генератор [PERSON_NAME] на русском яз"
type textarea "x"
type textarea "Создай генератор [PERSON_NAME] на русском [DEMOGRAPHIC_DATA]"
type textarea "x"
type textarea "Создай генератор [PERSON_NAME] на русском языку"
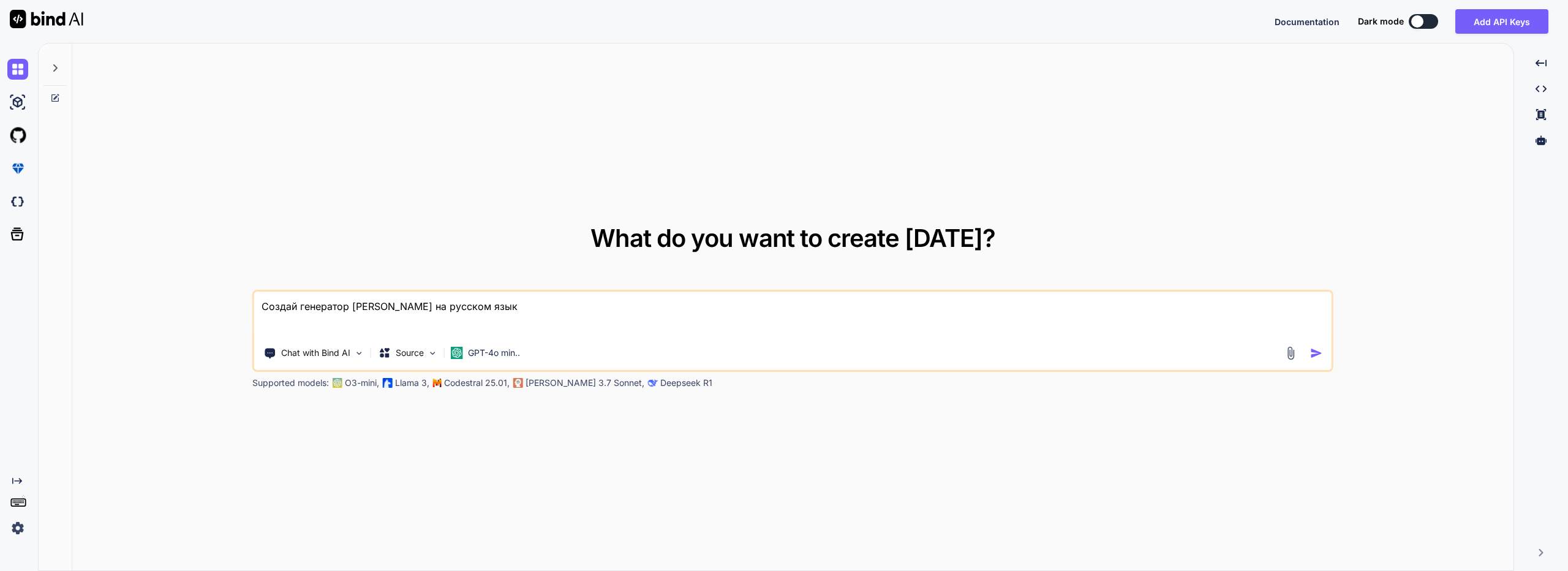
type textarea "x"
type textarea "Создай генератор [PERSON_NAME] на русском язык"
type textarea "x"
type textarea "Создай генератор [PERSON_NAME] на русском языкк"
type textarea "x"
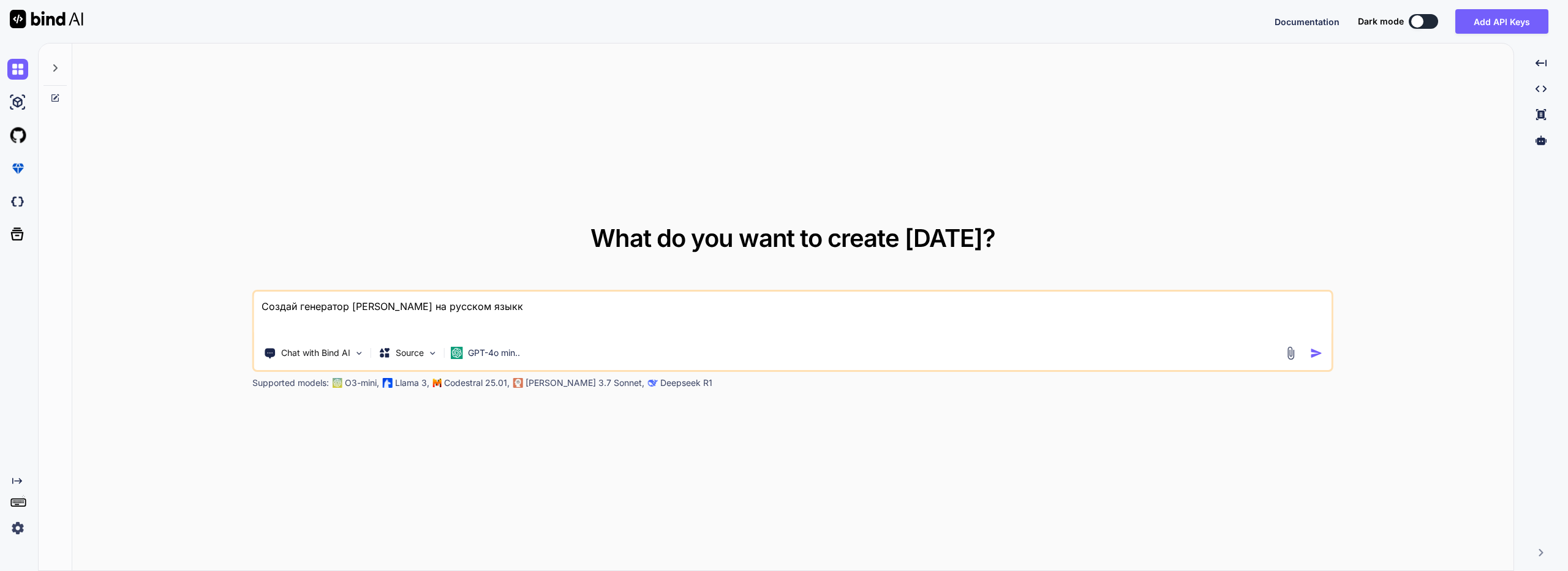
type textarea "Создай генератор [PERSON_NAME] на русском язык"
type textarea "x"
type textarea "Создай генератор [PERSON_NAME] на русском языке"
type textarea "x"
type textarea "Создай генератор [PERSON_NAME] на русском языке"
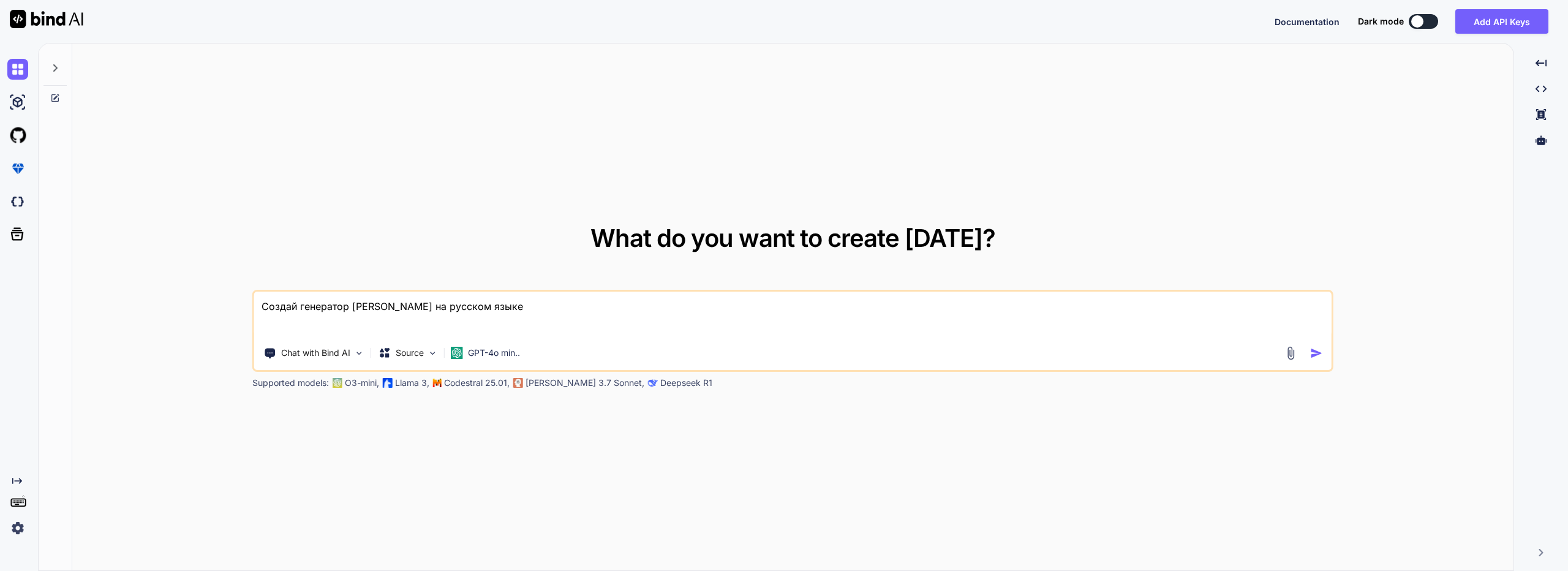
type textarea "x"
type textarea "Создай генератор [PERSON_NAME] на русском языке с"
type textarea "x"
type textarea "Создай генератор [PERSON_NAME] на русском языке с"
type textarea "x"
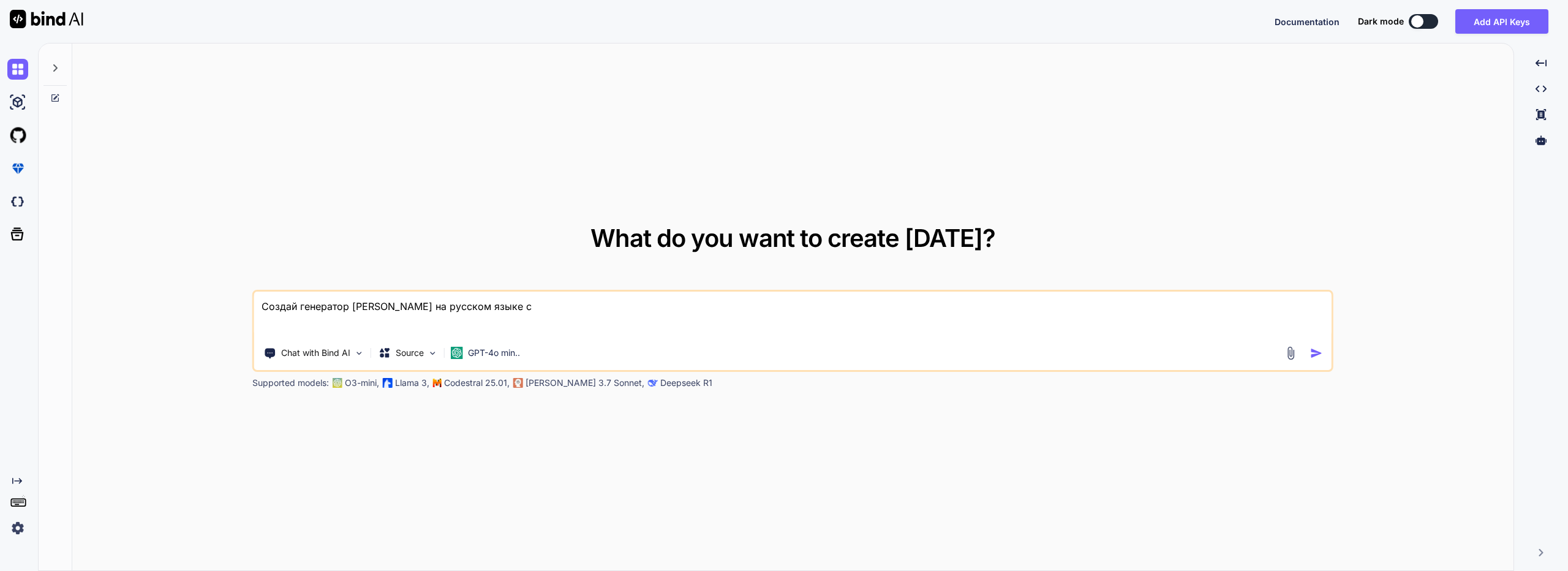
type textarea "Создай генератор [PERSON_NAME] на русском языке с [PERSON_NAME]"
type textarea "x"
type textarea "Создай генератор [PERSON_NAME] на русском языке с ук"
type textarea "x"
type textarea "Создай генератор [PERSON_NAME] на русском языке с ука"
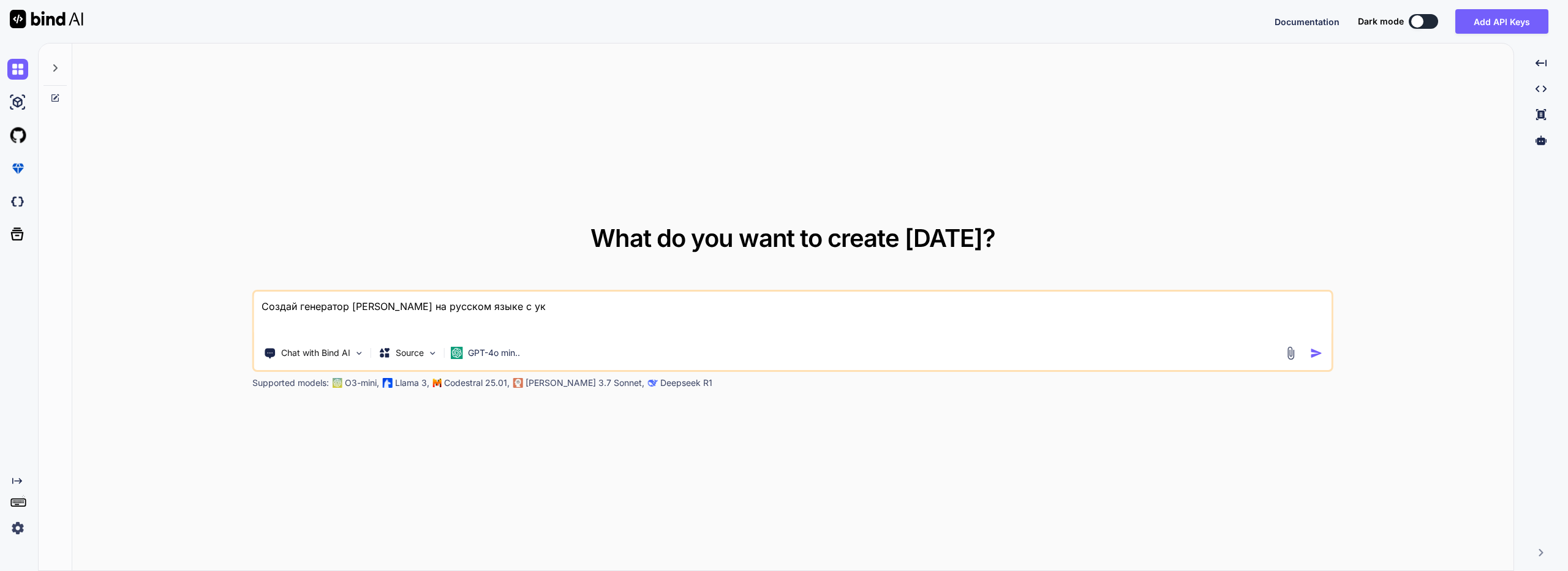
type textarea "x"
type textarea "Создай генератор [PERSON_NAME] на русском языке с указ"
type textarea "x"
type textarea "Создай генератор [PERSON_NAME] на русском языке с указа"
type textarea "x"
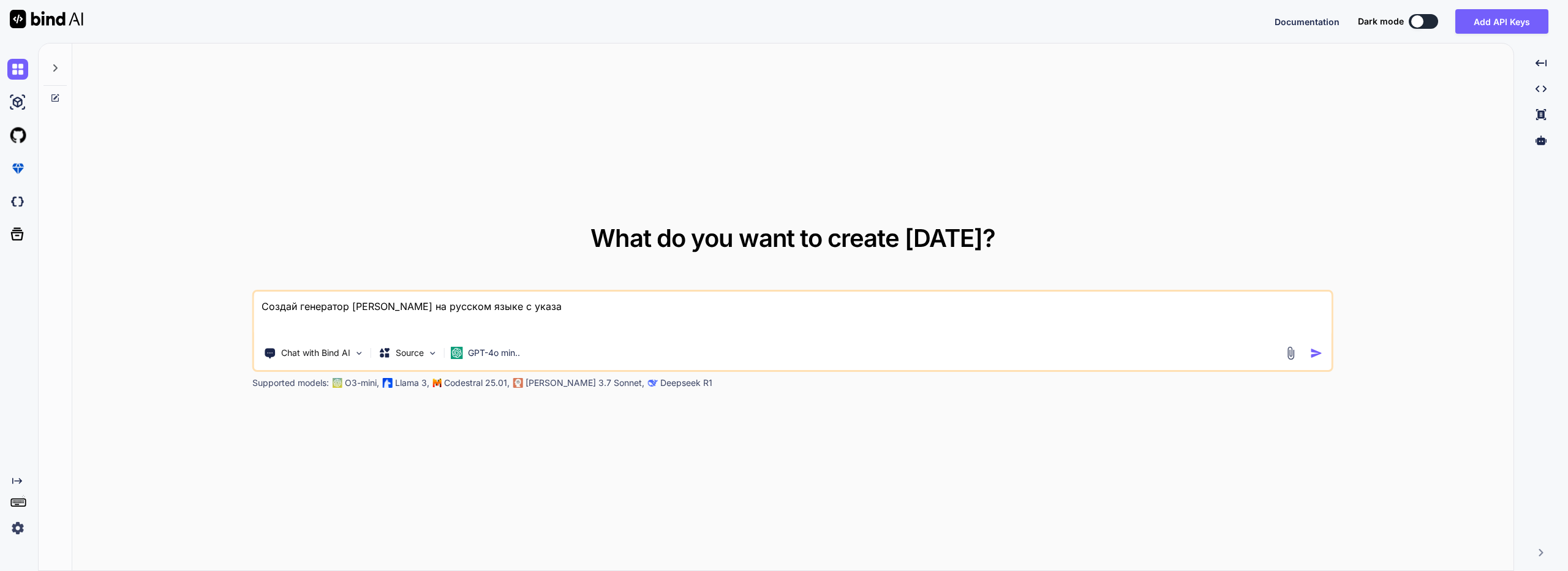
type textarea "Создай генератор [PERSON_NAME] на русском языке с указан"
type textarea "x"
type textarea "Создай генератор [PERSON_NAME] на русском языке с указани"
type textarea "x"
type textarea "Создай генератор [PERSON_NAME] на русском языке с указание"
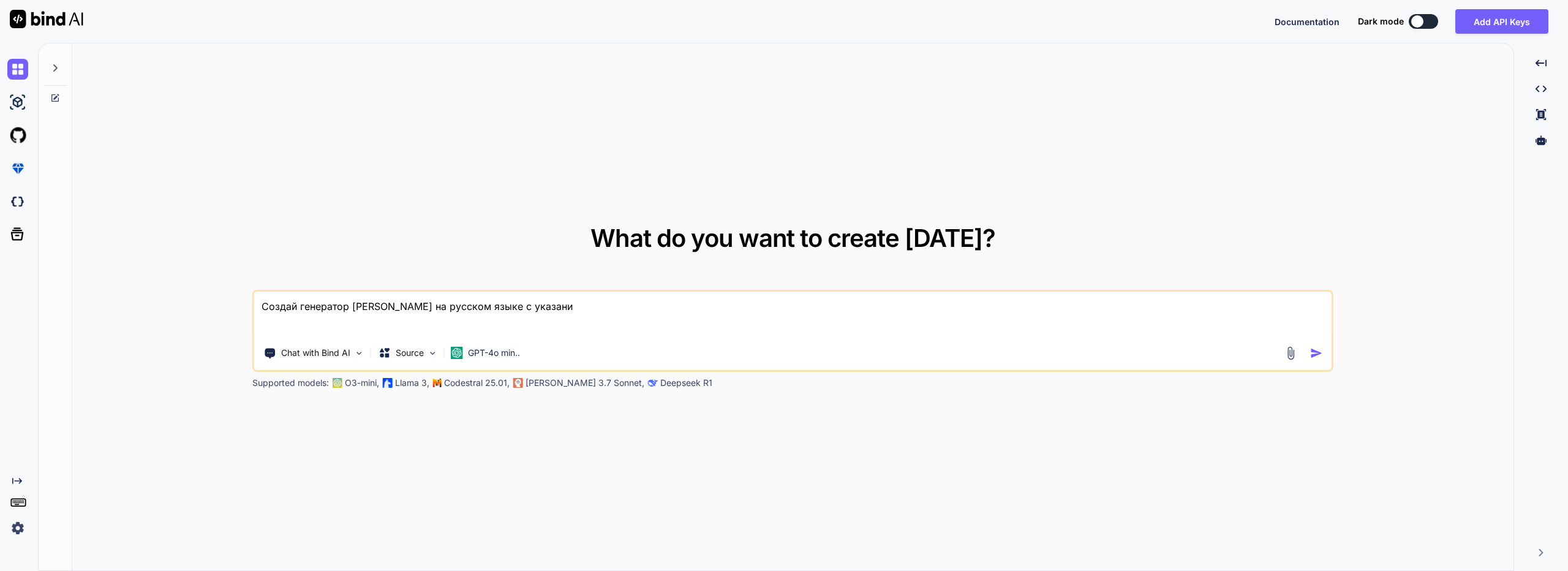
type textarea "x"
type textarea "Создай генератор [PERSON_NAME] на русском языке с указанием"
type textarea "x"
type textarea "Создай генератор [PERSON_NAME] на русском языке с указанием"
type textarea "x"
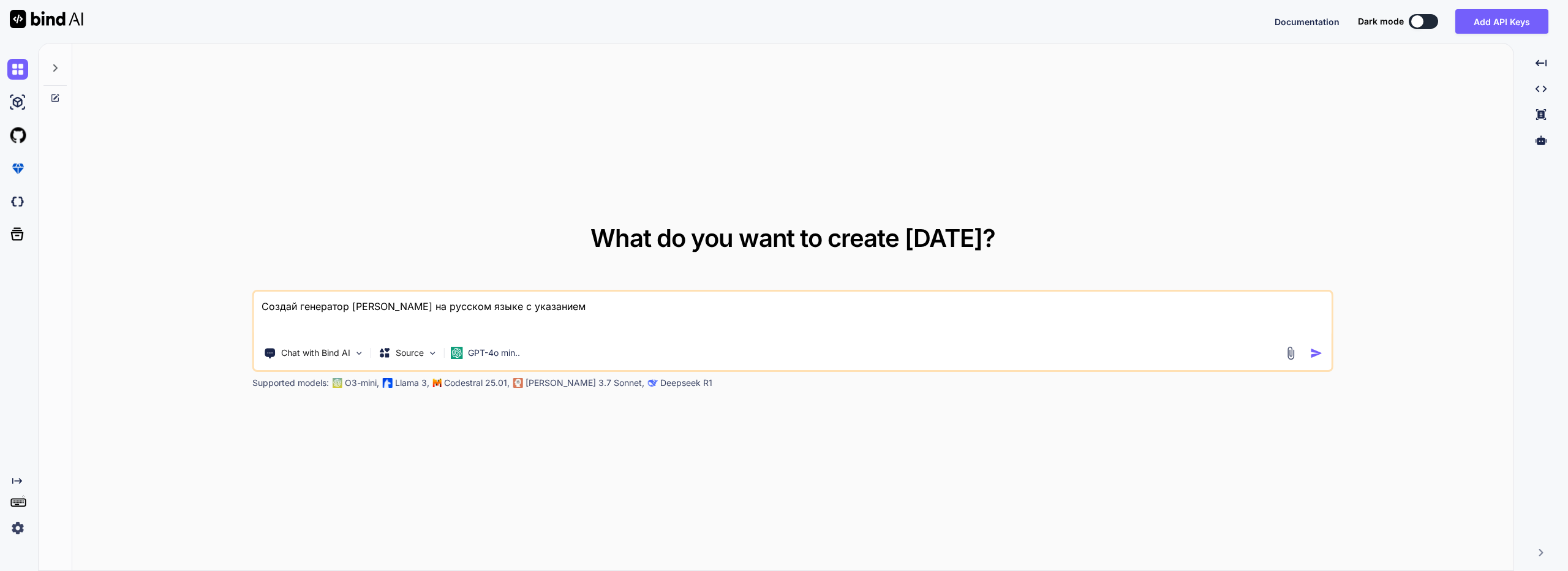
type textarea "Создай генератор [PERSON_NAME] на русском языке с указанием [PERSON_NAME]"
type textarea "x"
type textarea "Создай генератор [PERSON_NAME] на русском языке с указанием ко"
type textarea "x"
type textarea "Создай генератор [PERSON_NAME] на русском языке с указанием кон"
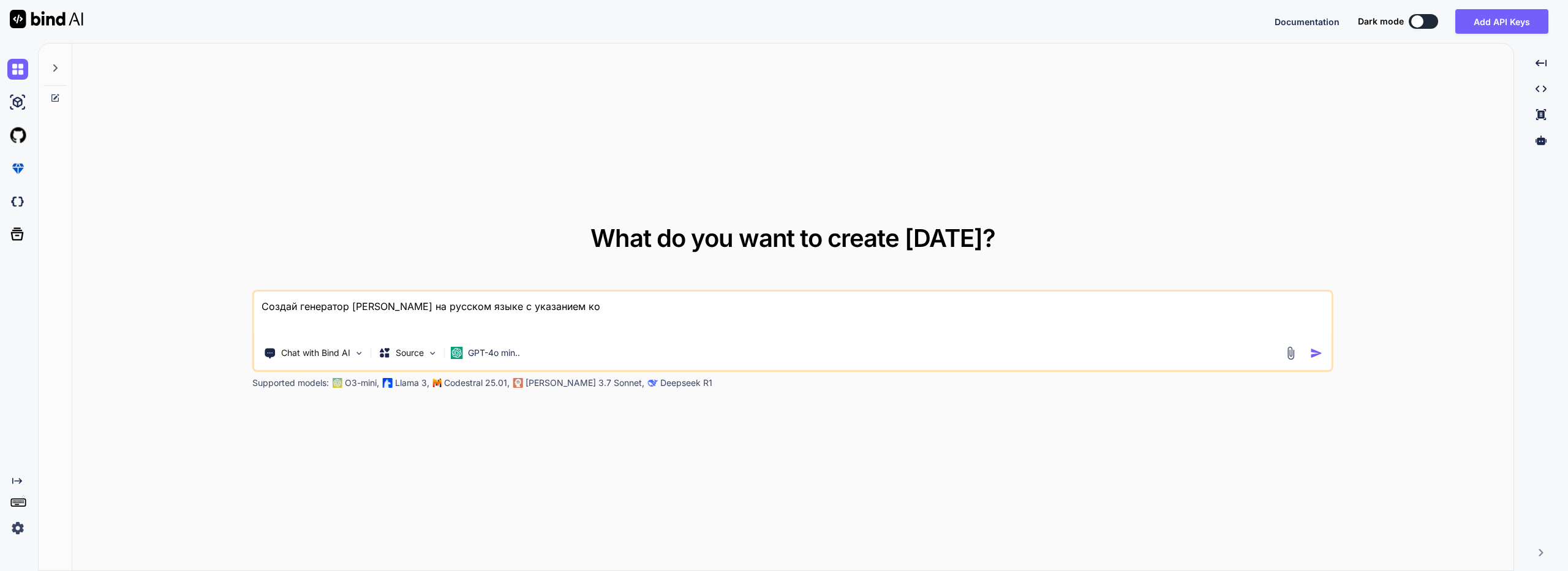
type textarea "x"
type textarea "Создай генератор [PERSON_NAME] на русском языке с указанием конт"
type textarea "x"
type textarea "Создай генератор [PERSON_NAME] на русском языке с указанием конте"
type textarea "x"
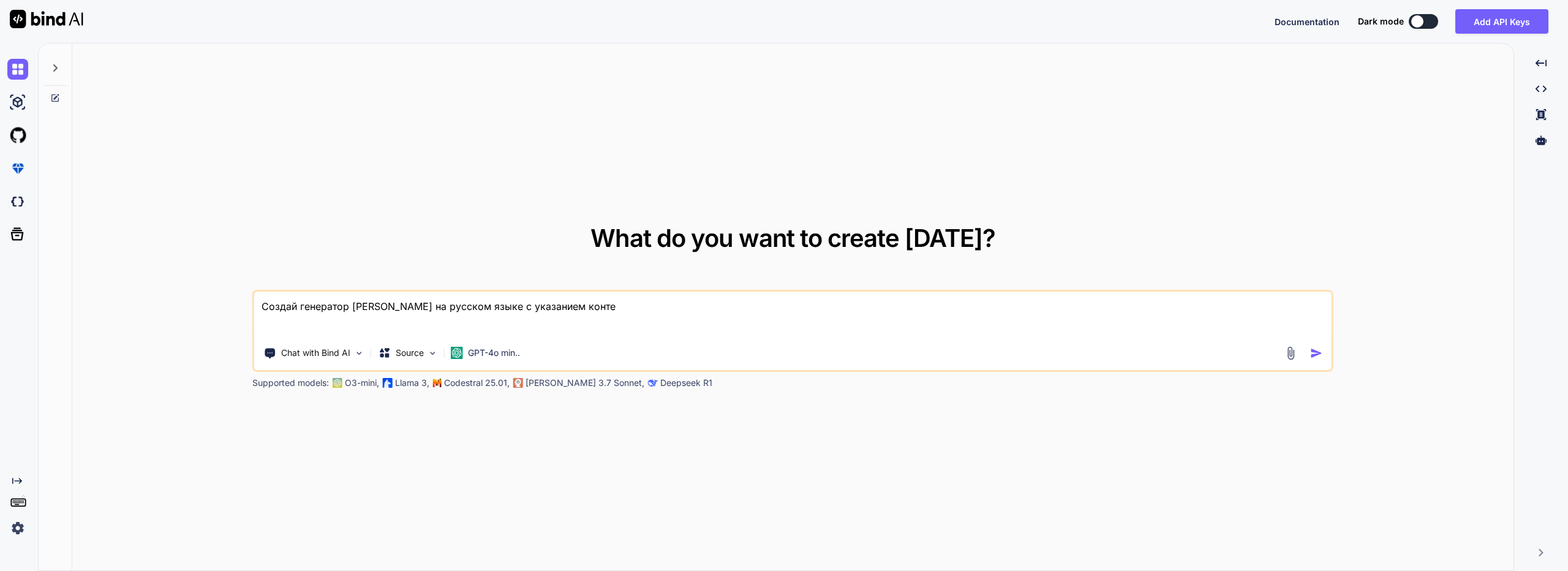
type textarea "Создай генератор [PERSON_NAME] на русском языке с указанием контен"
type textarea "x"
type textarea "Создай генератор [PERSON_NAME] на русском языке с указанием контент"
type textarea "x"
type textarea "Создай генератор [PERSON_NAME] на русском языке с указанием контента"
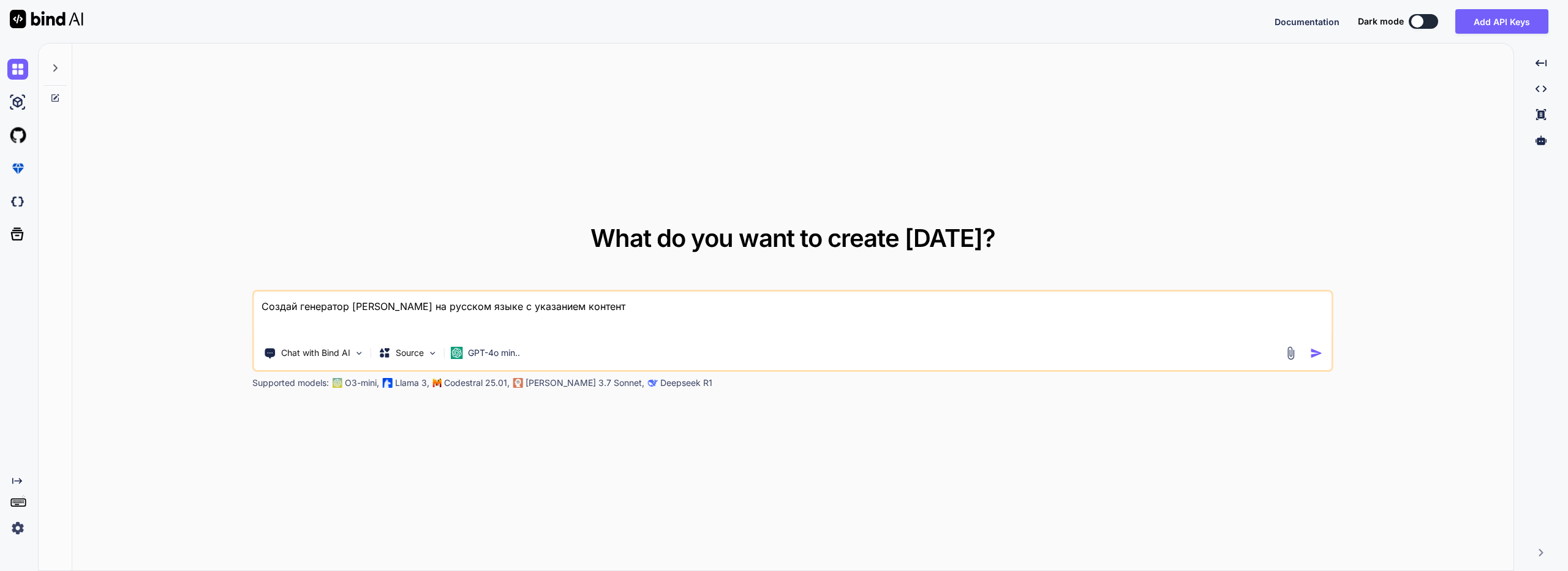
type textarea "x"
type textarea "Создай генератор [PERSON_NAME] на русском языке с указанием контентаЮ"
type textarea "x"
type textarea "Создай генератор [PERSON_NAME] на русском языке с указанием контентаЮ"
type textarea "x"
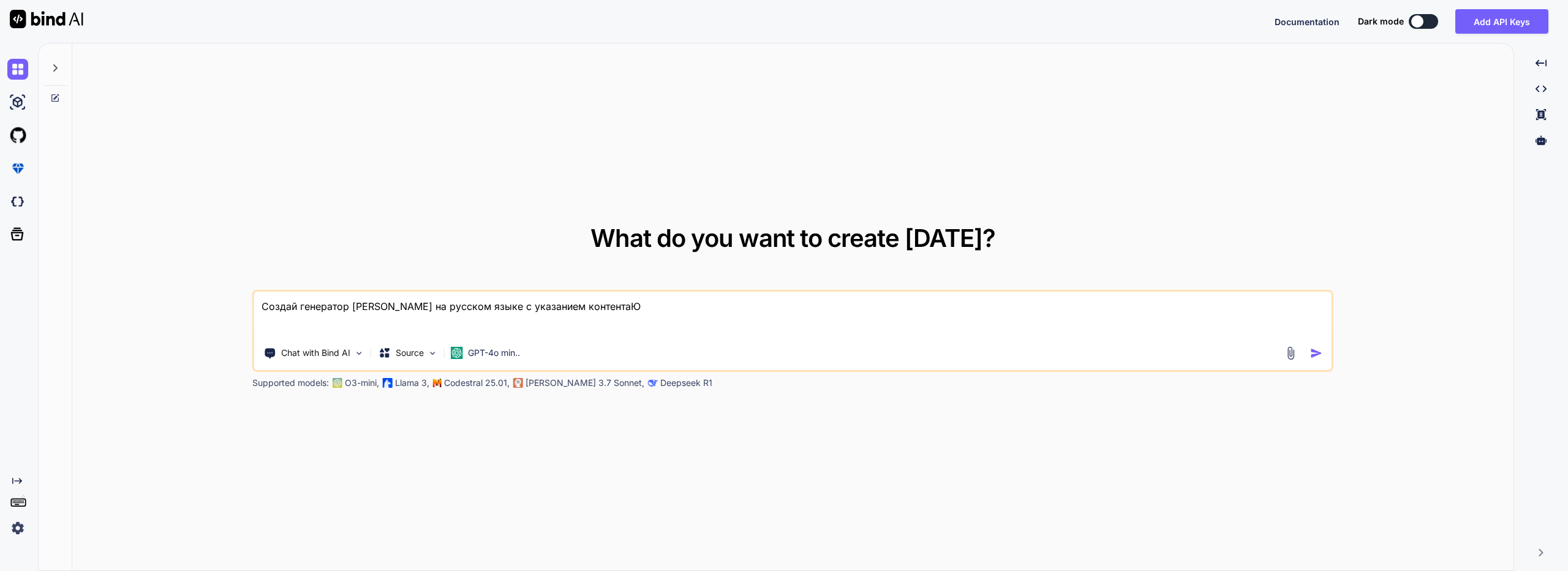
type textarea "Создай генератор [PERSON_NAME] на русском языке с указанием контентаЮ"
type textarea "x"
type textarea "Создай генератор [PERSON_NAME] на русском языке с указанием контента"
type textarea "x"
type textarea "Создай генератор [PERSON_NAME] на русском языке с указанием контента,"
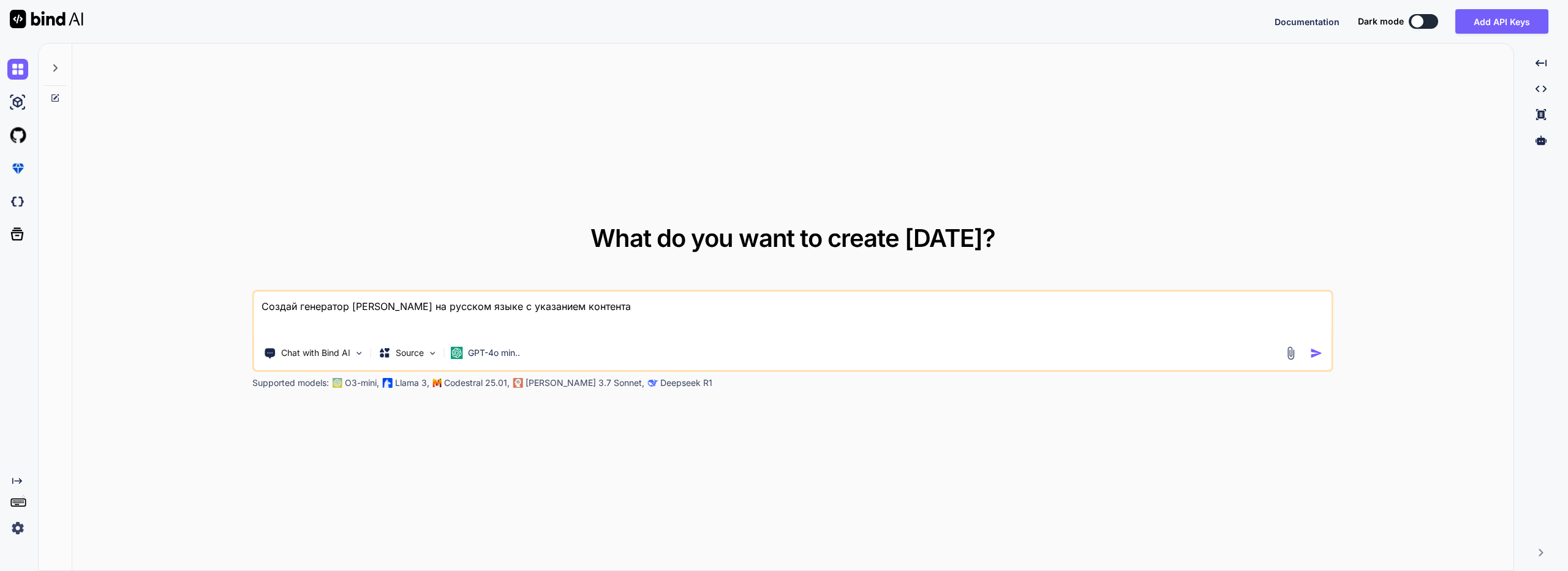
type textarea "x"
type textarea "Создай генератор [PERSON_NAME] на русском языке с указанием контента,"
type textarea "x"
type textarea "Создай генератор [PERSON_NAME] на русском языке с указанием контента, [PERSON_N…"
type textarea "x"
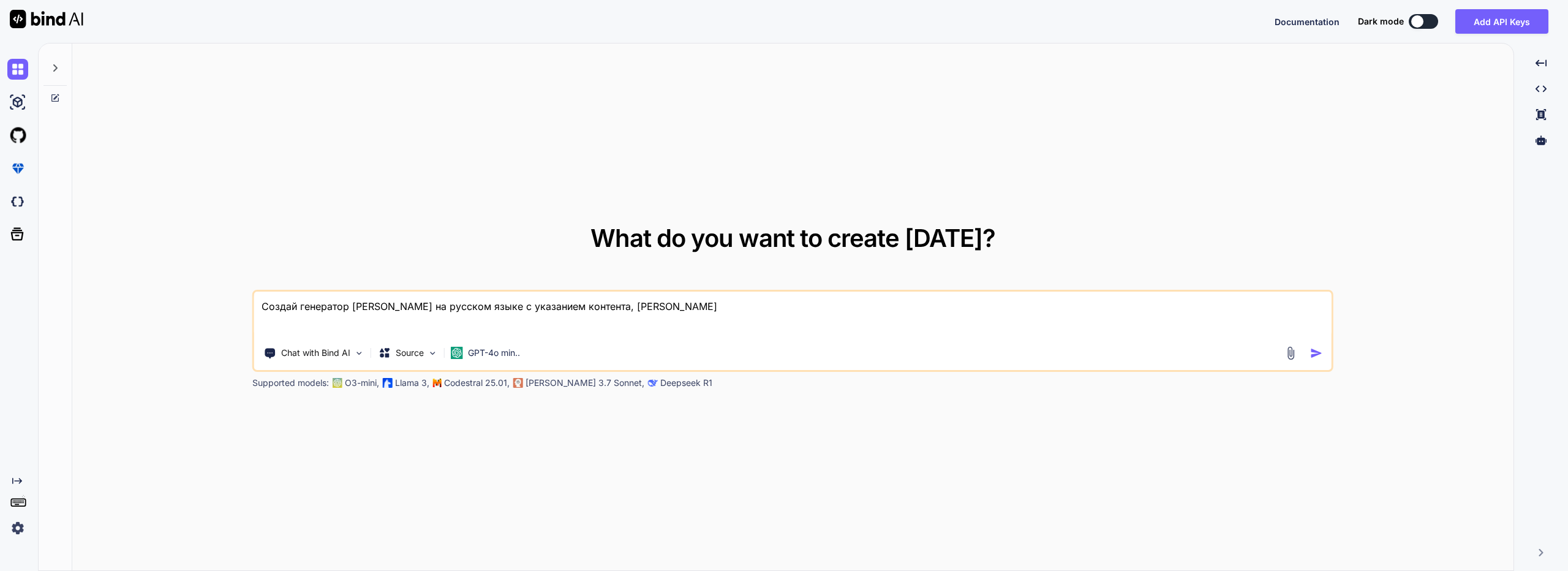
type textarea "Создай генератор [PERSON_NAME] на русском языке с указанием контента, на"
type textarea "x"
type textarea "Создай генератор [PERSON_NAME] на русском языке с указанием контента, наз"
type textarea "x"
type textarea "Создай генератор [PERSON_NAME] на русском языке с указанием контента, назв"
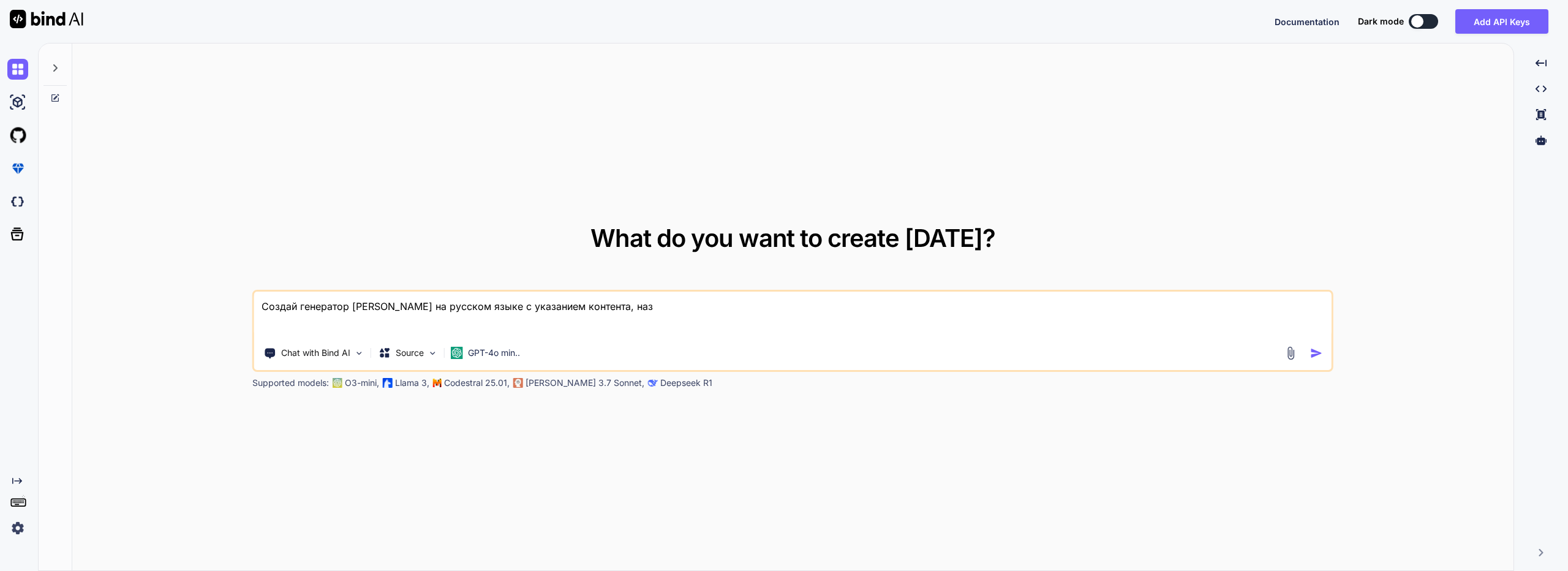
type textarea "x"
type textarea "Создай генератор [PERSON_NAME] на русском языке с указанием контента, назва"
type textarea "x"
type textarea "Создай генератор [PERSON_NAME] на русском языке с указанием контента, назван"
type textarea "x"
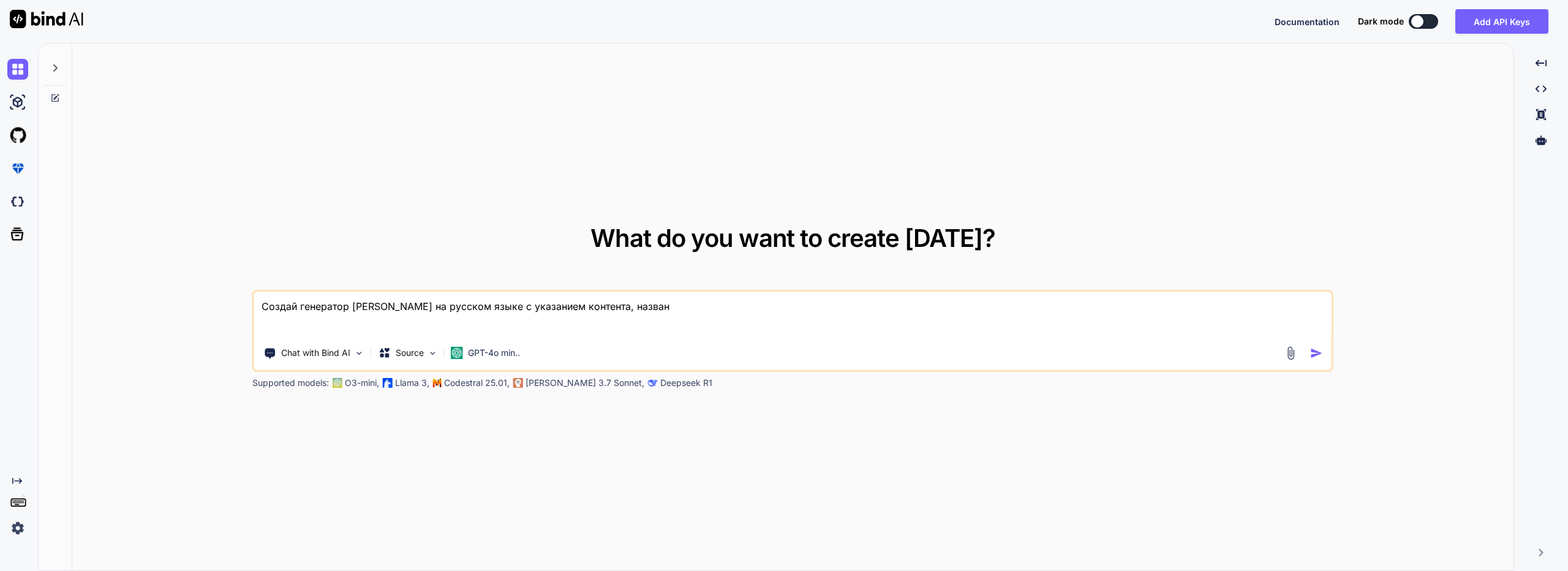
type textarea "Создай генератор [PERSON_NAME] на русском языке с указанием контента, названи"
type textarea "x"
type textarea "Создай генератор [PERSON_NAME] на русском языке с указанием контента, названия"
type textarea "x"
type textarea "Создай генератор [PERSON_NAME] на русском языке с указанием контента, названия"
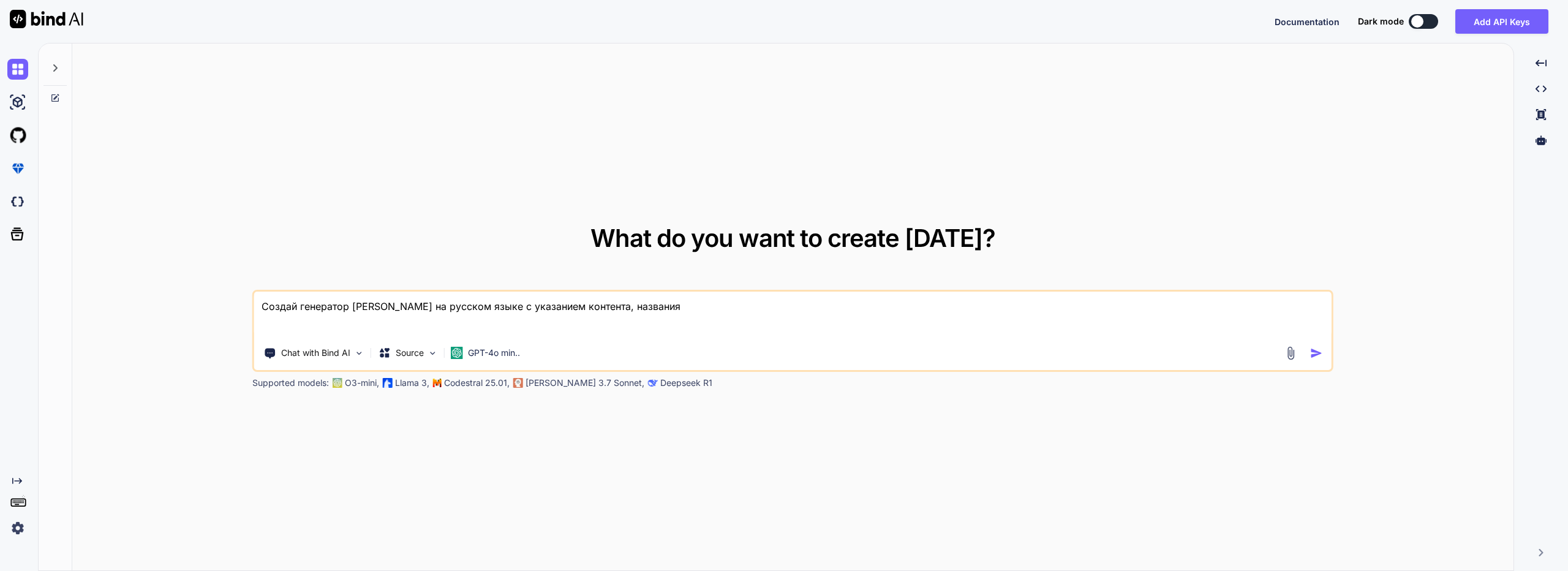
type textarea "x"
type textarea "Создай генератор [PERSON_NAME] на русском языке с указанием контента, названия и"
type textarea "x"
type textarea "Создай генератор [PERSON_NAME] на русском языке с указанием контента, названия и"
type textarea "x"
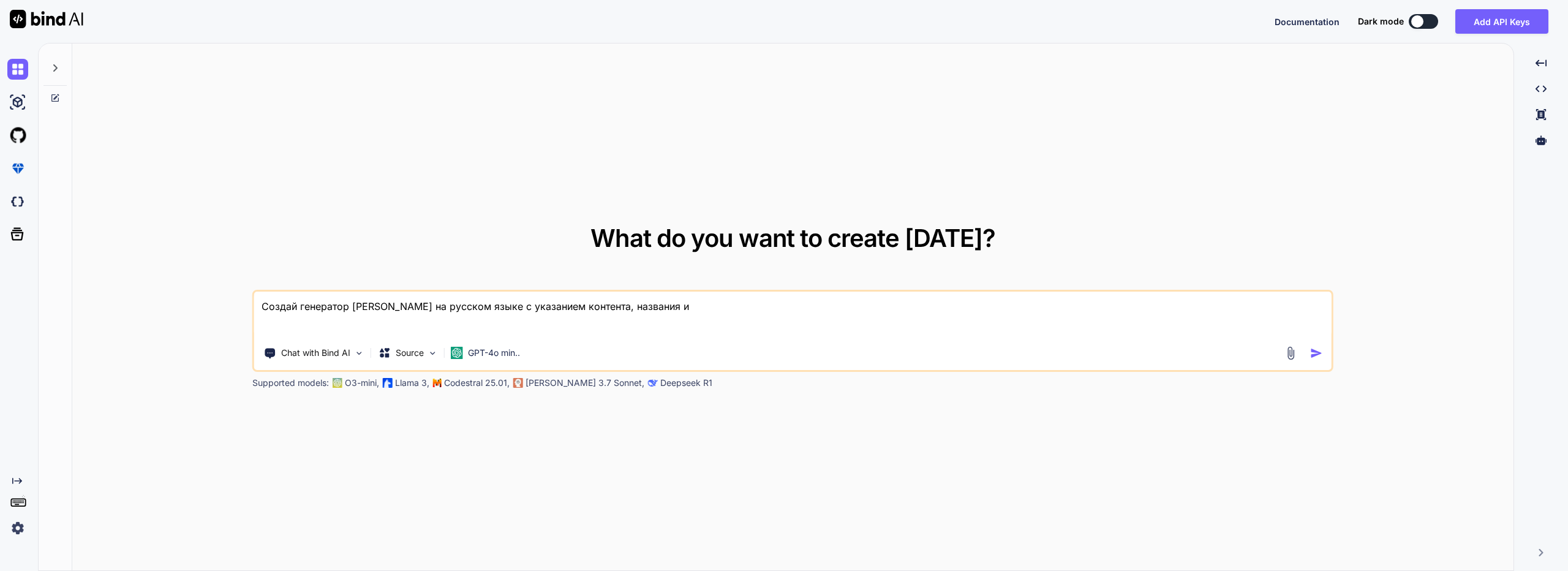
type textarea "Создай генератор [PERSON_NAME] на русском языке с указанием контента, названия …"
type textarea "x"
type textarea "Создай генератор [PERSON_NAME] на русском языке с указанием контента, названия …"
type textarea "x"
type textarea "Создай генератор [PERSON_NAME] на русском языке с указанием контента, названия …"
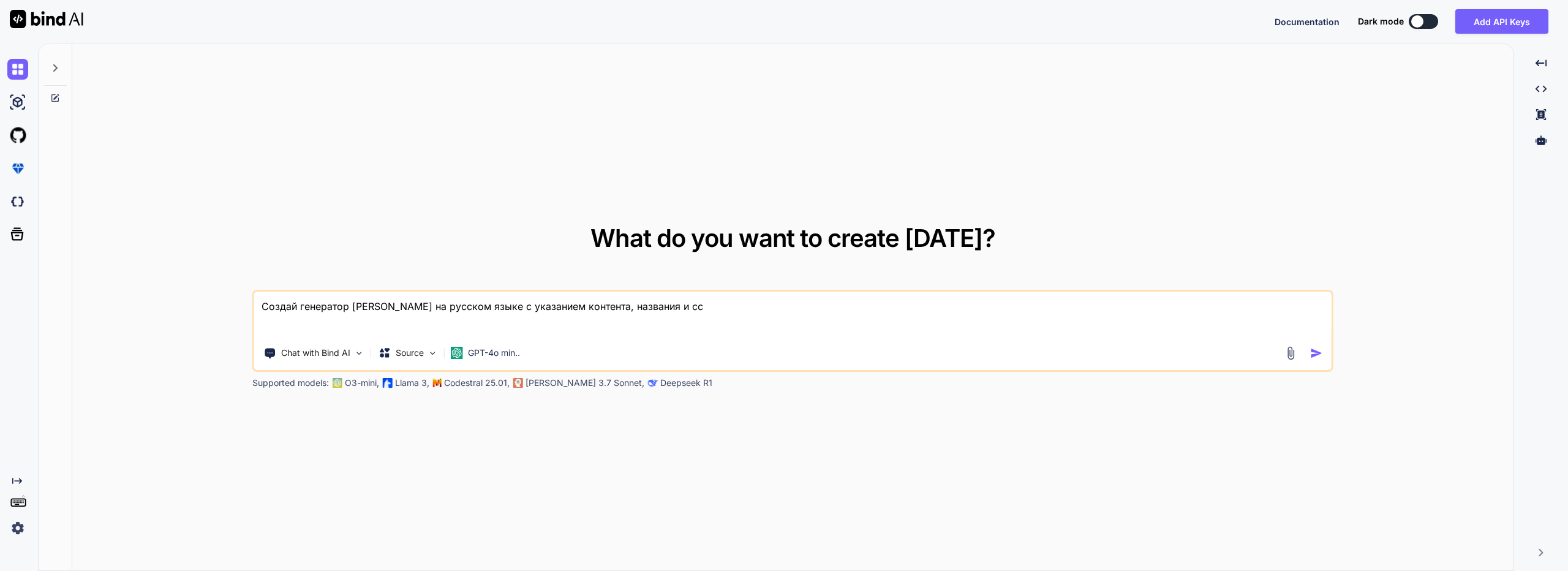
type textarea "x"
type textarea "Создай генератор [PERSON_NAME] на русском языке с указанием контента, названия …"
click at [506, 352] on p "GPT-4o min.." at bounding box center [494, 353] width 52 height 13
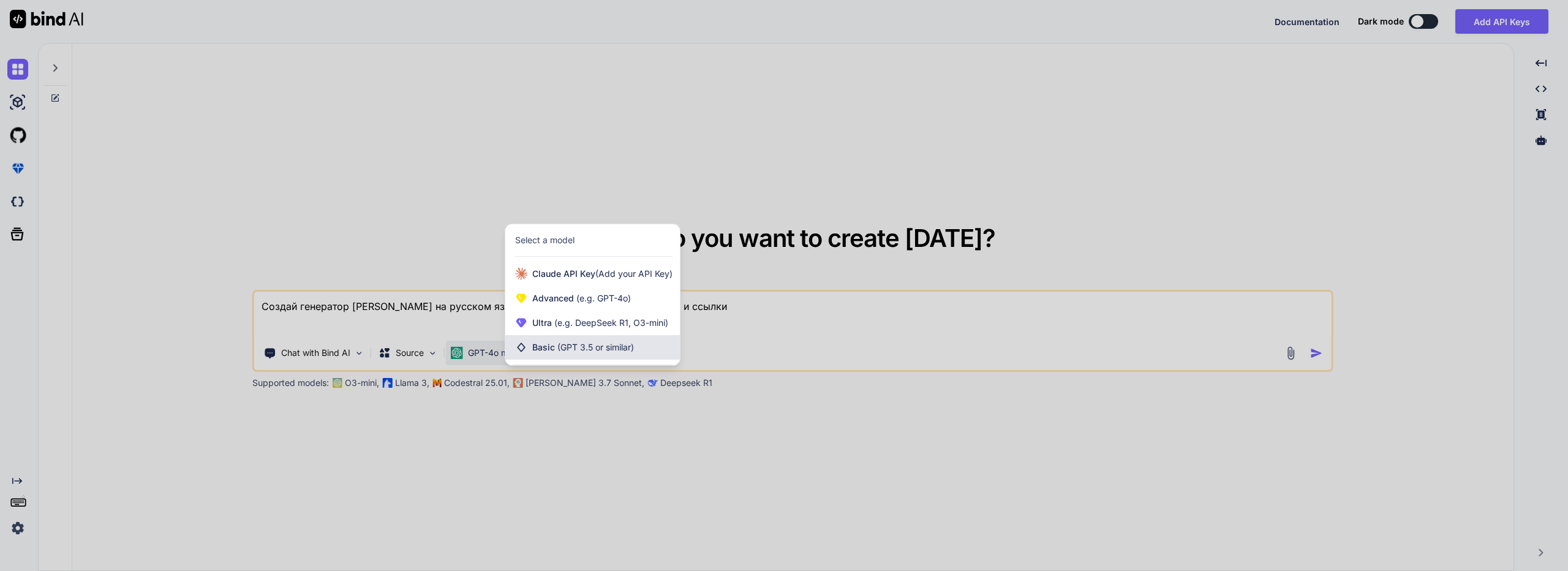
click at [623, 353] on div "Basic (GPT 3.5 or similar)" at bounding box center [592, 346] width 174 height 24
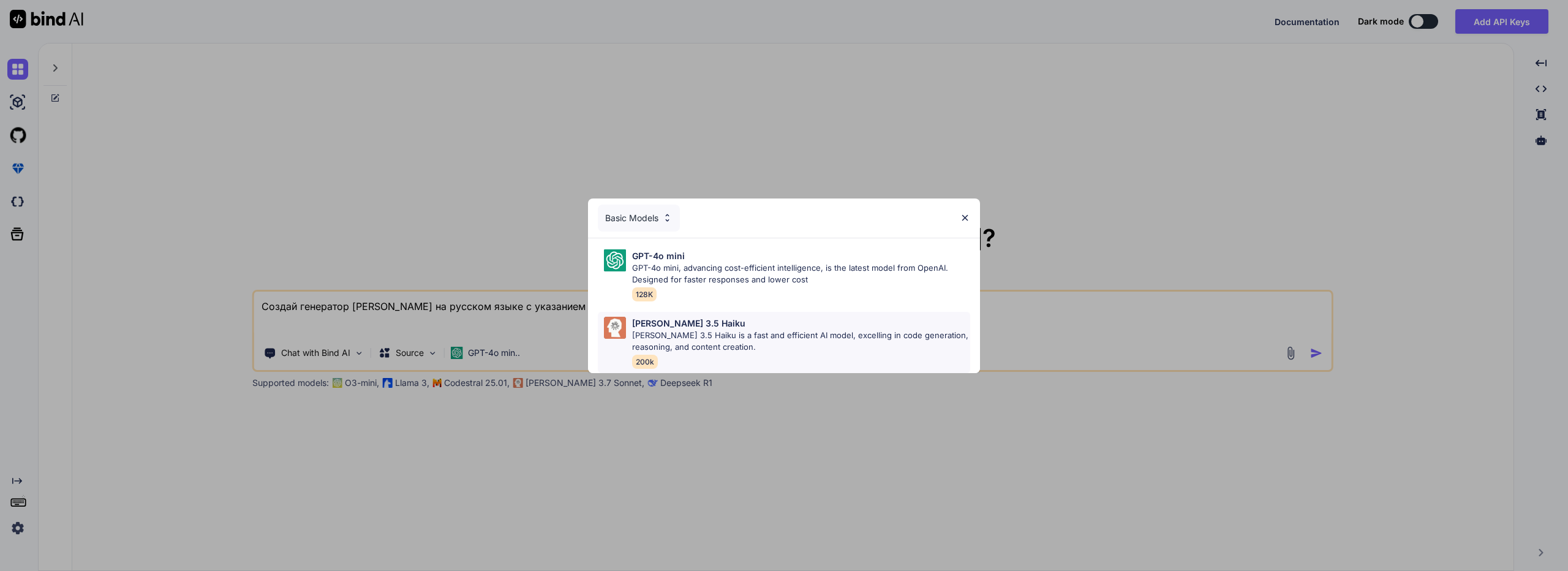
click at [787, 331] on p "[PERSON_NAME] 3.5 Haiku is a fast and efficient AI model, excelling in code gen…" at bounding box center [800, 341] width 338 height 24
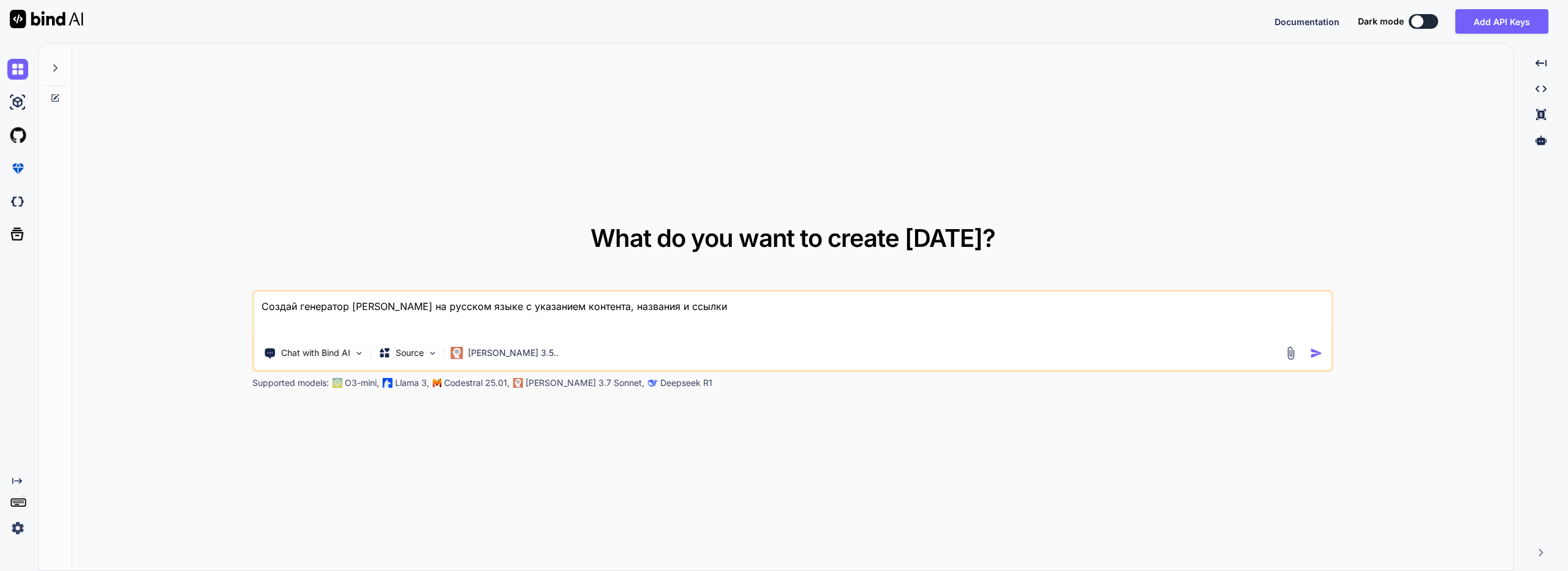
click at [1308, 350] on div at bounding box center [1306, 353] width 44 height 14
click at [1335, 350] on div "What do you want to create [DATE]? Создай генератор дайджестов на русском языке…" at bounding box center [793, 307] width 1441 height 528
click at [1321, 353] on img "button" at bounding box center [1316, 353] width 13 height 13
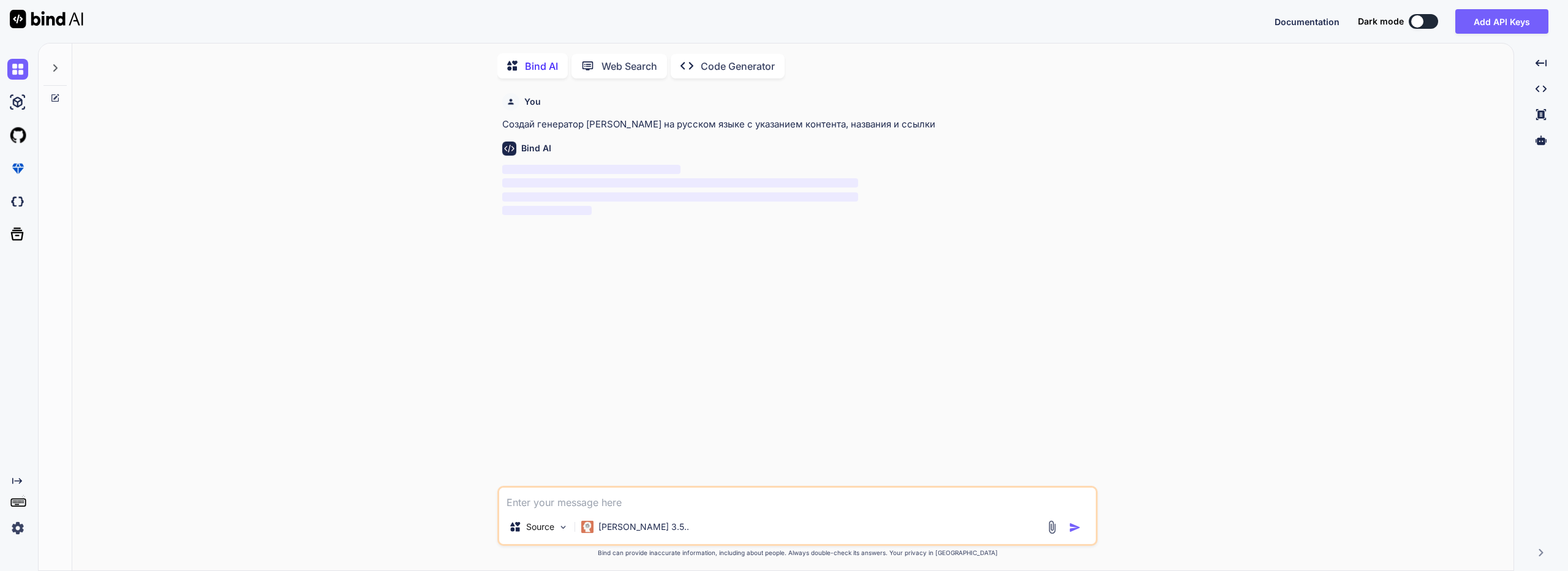
scroll to position [5, 0]
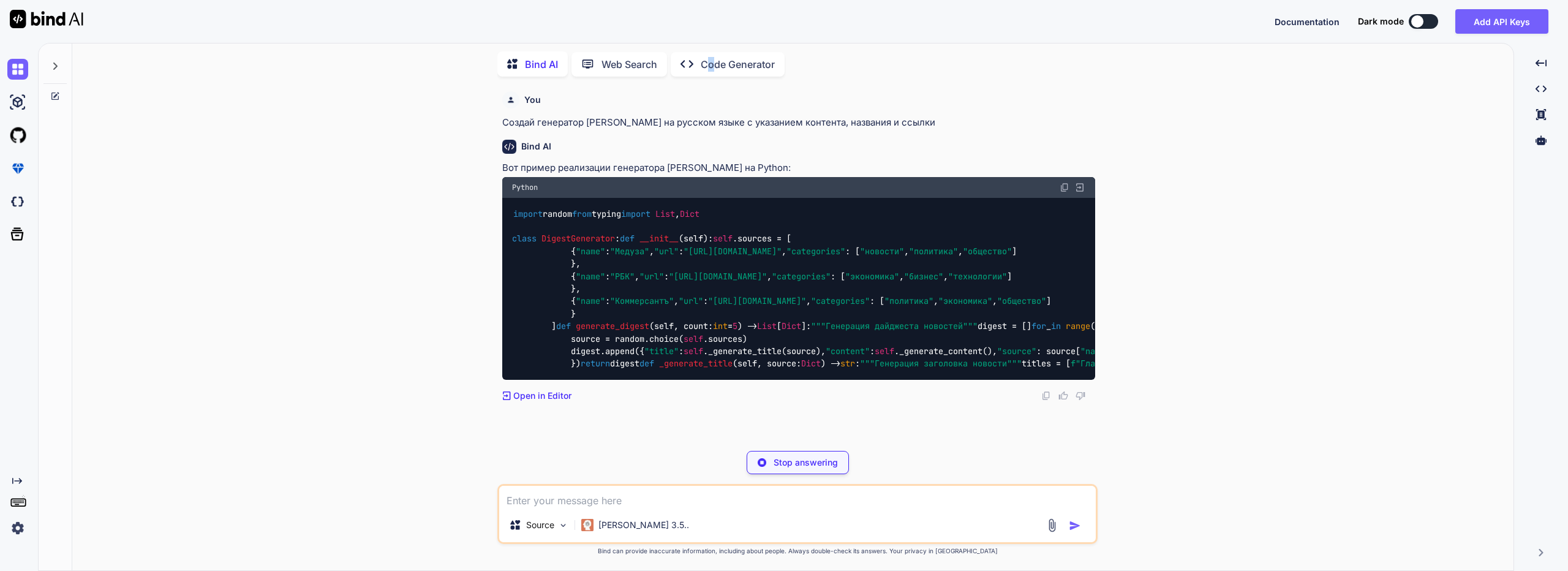
click at [713, 48] on div "Bind AI Web Search Created with Pixso. Code Generator" at bounding box center [797, 64] width 600 height 35
click at [712, 57] on p "Code Generator" at bounding box center [738, 64] width 74 height 15
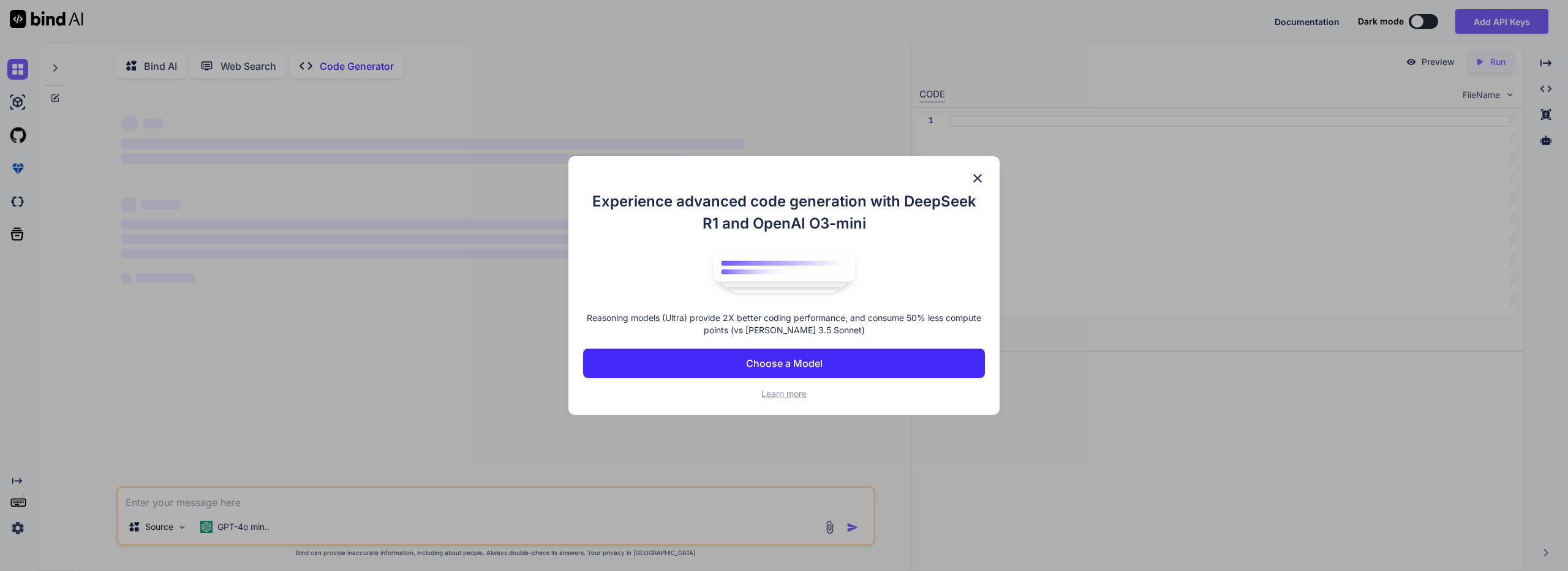
scroll to position [5, 0]
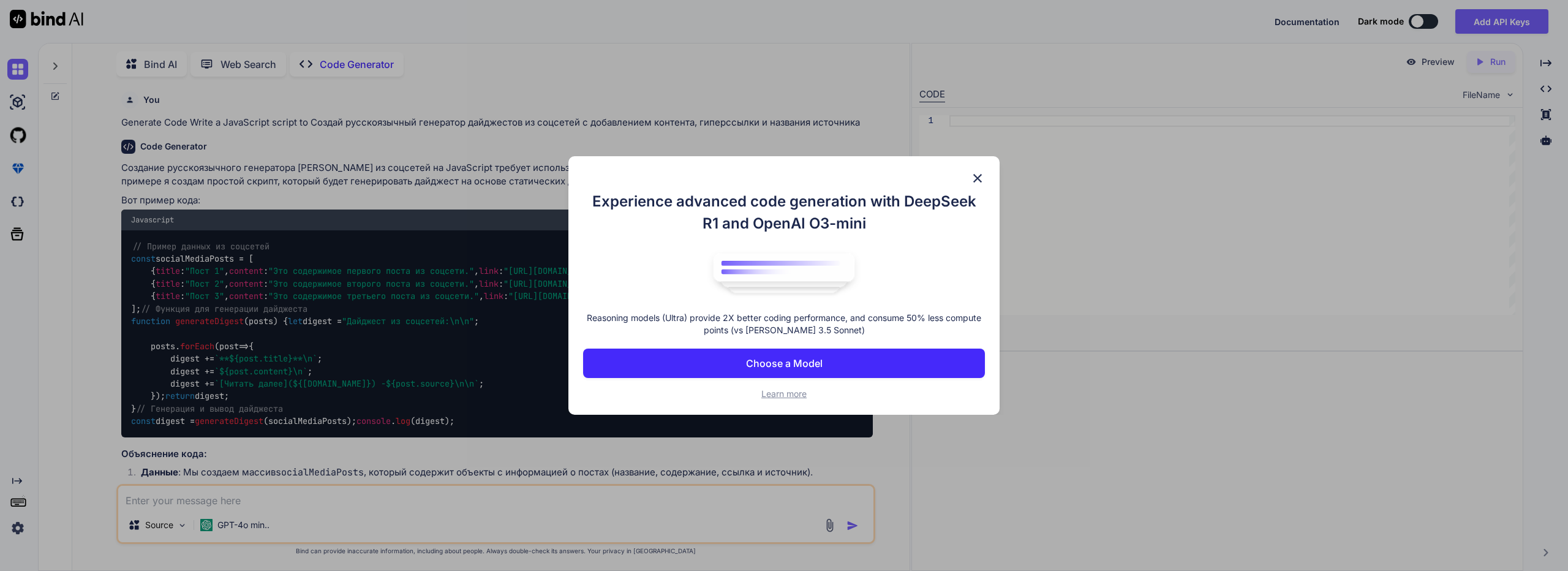
click at [979, 176] on img at bounding box center [977, 178] width 15 height 15
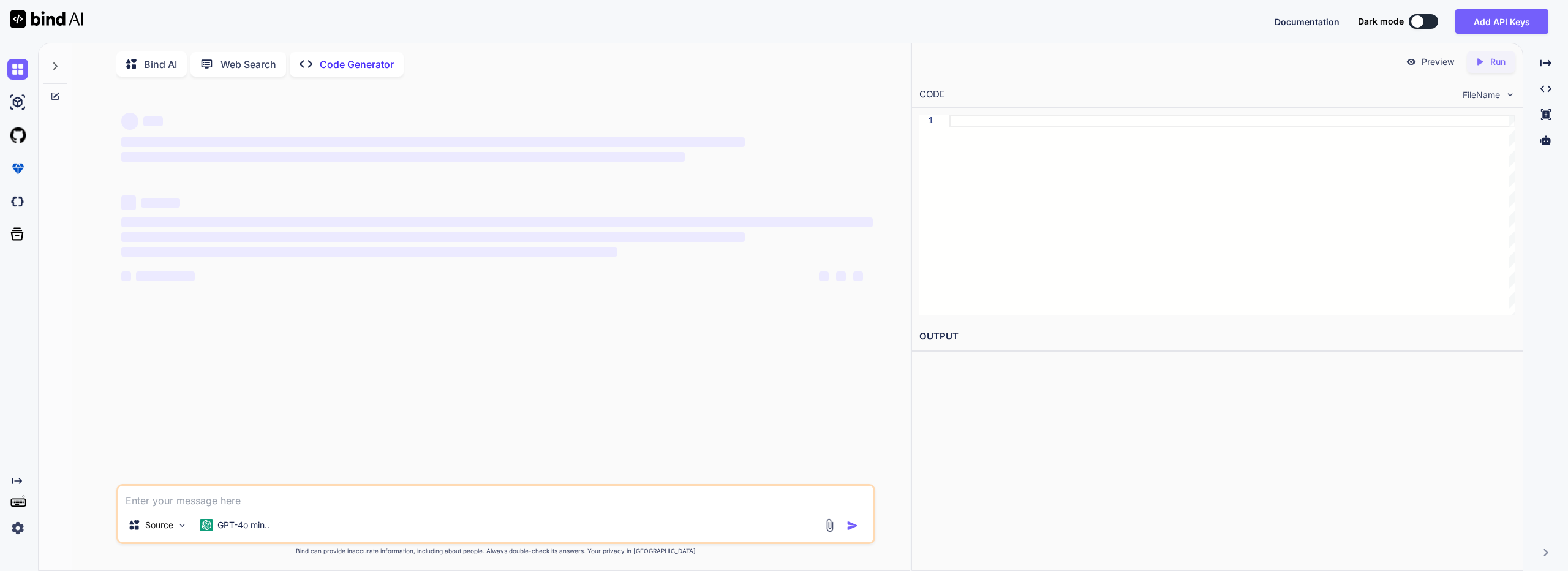
scroll to position [0, 0]
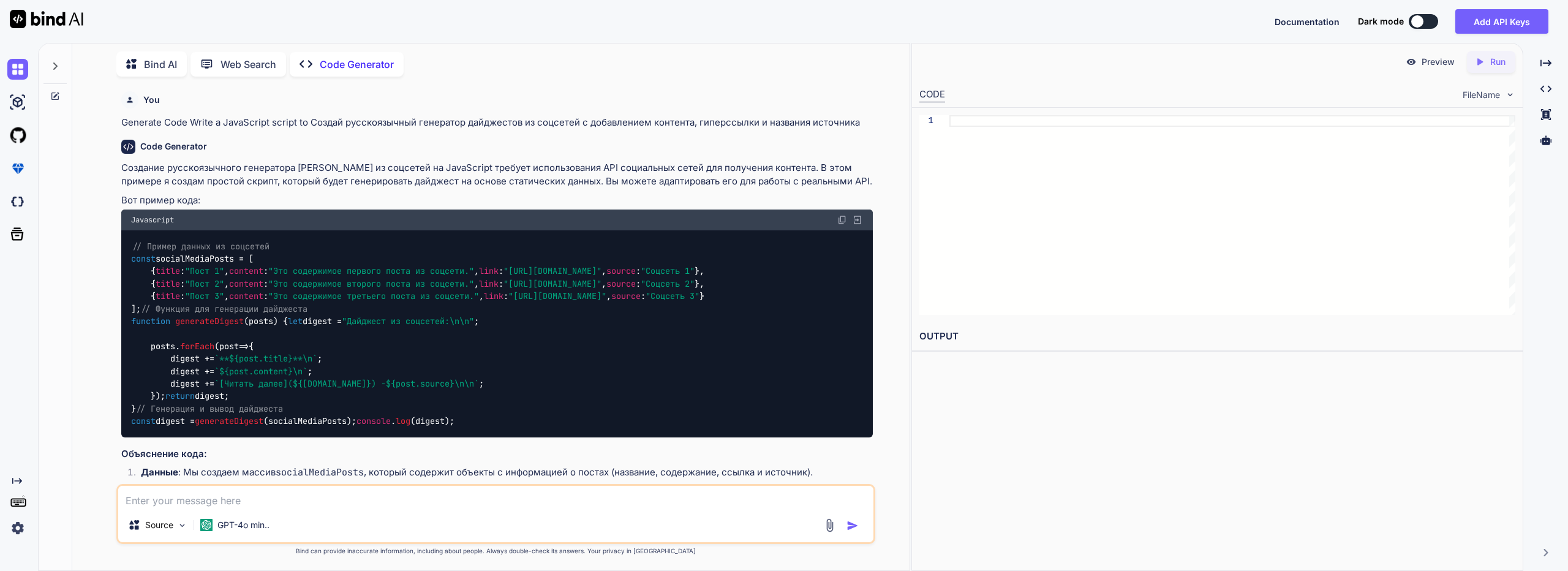
click at [857, 220] on img at bounding box center [857, 220] width 11 height 11
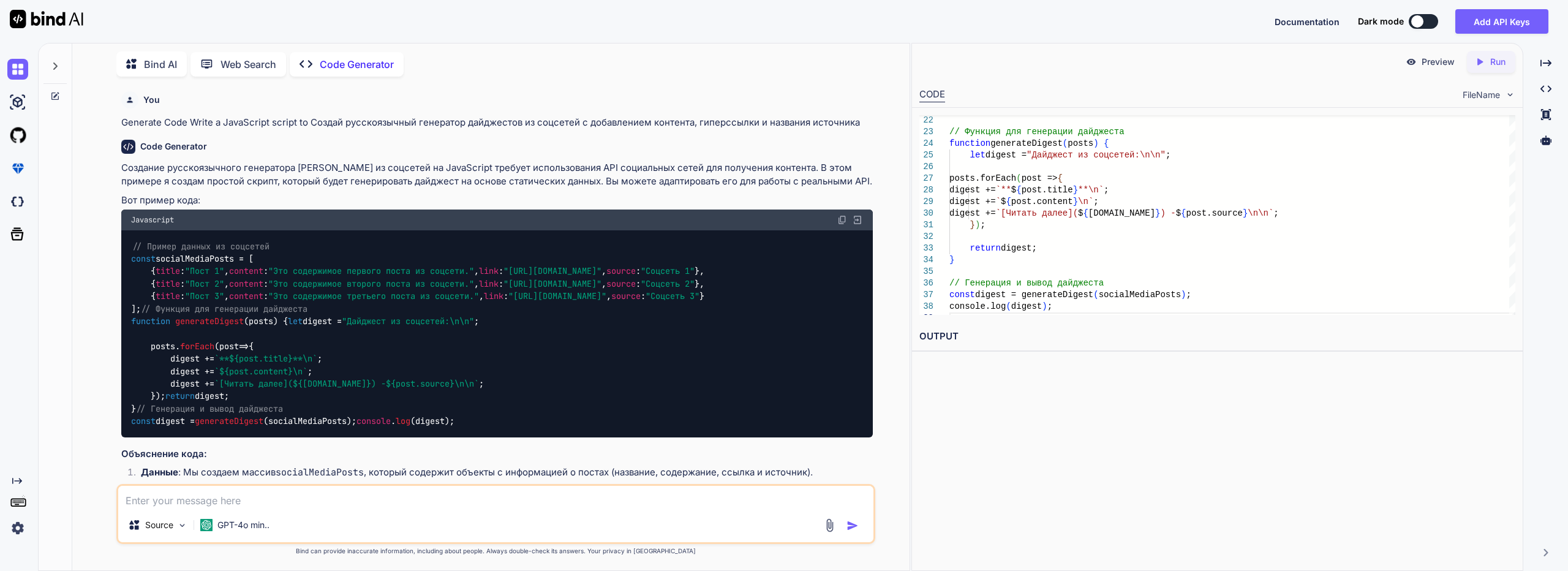
click at [1485, 50] on div "Preview Created with Pixso. Run" at bounding box center [1217, 61] width 610 height 37
click at [1487, 60] on icon "Created with Pixso." at bounding box center [1482, 62] width 16 height 11
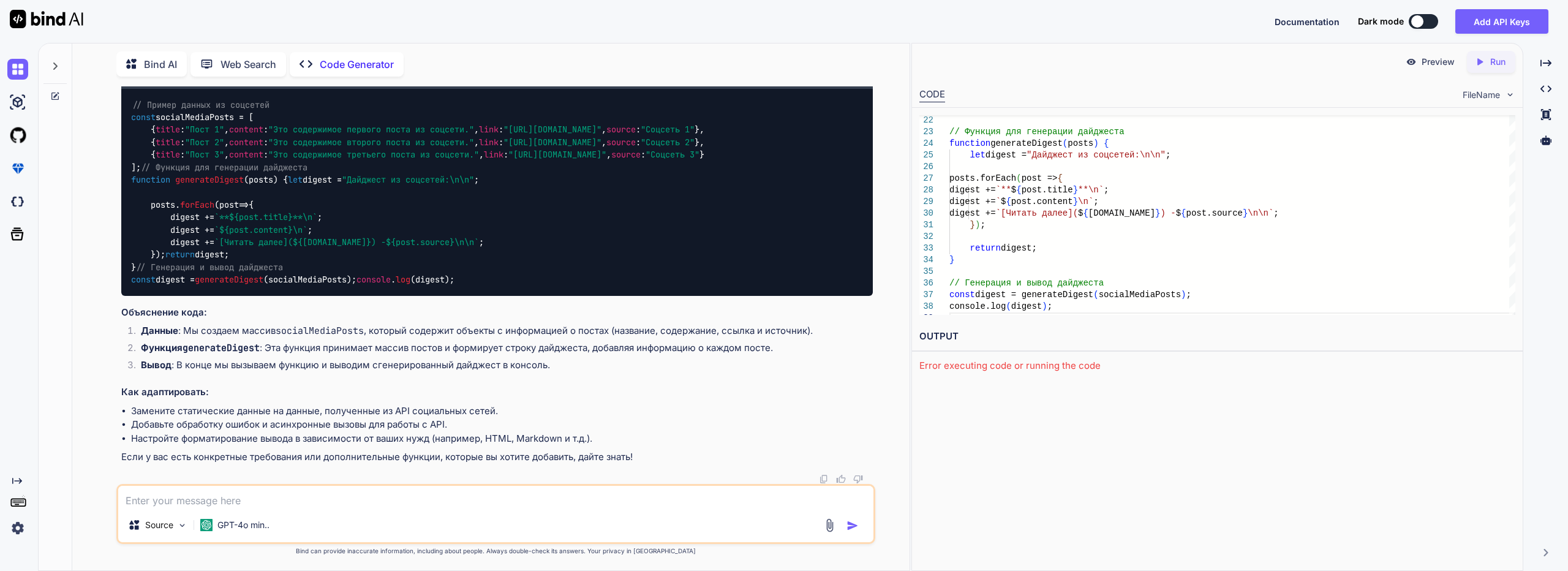
scroll to position [429, 0]
click at [1025, 437] on div "Preview Created with Pixso. Run CODE FileName 22 23 24 25 26 27 28 29 30 31 32 …" at bounding box center [1217, 307] width 612 height 528
click at [174, 501] on textarea at bounding box center [495, 496] width 755 height 22
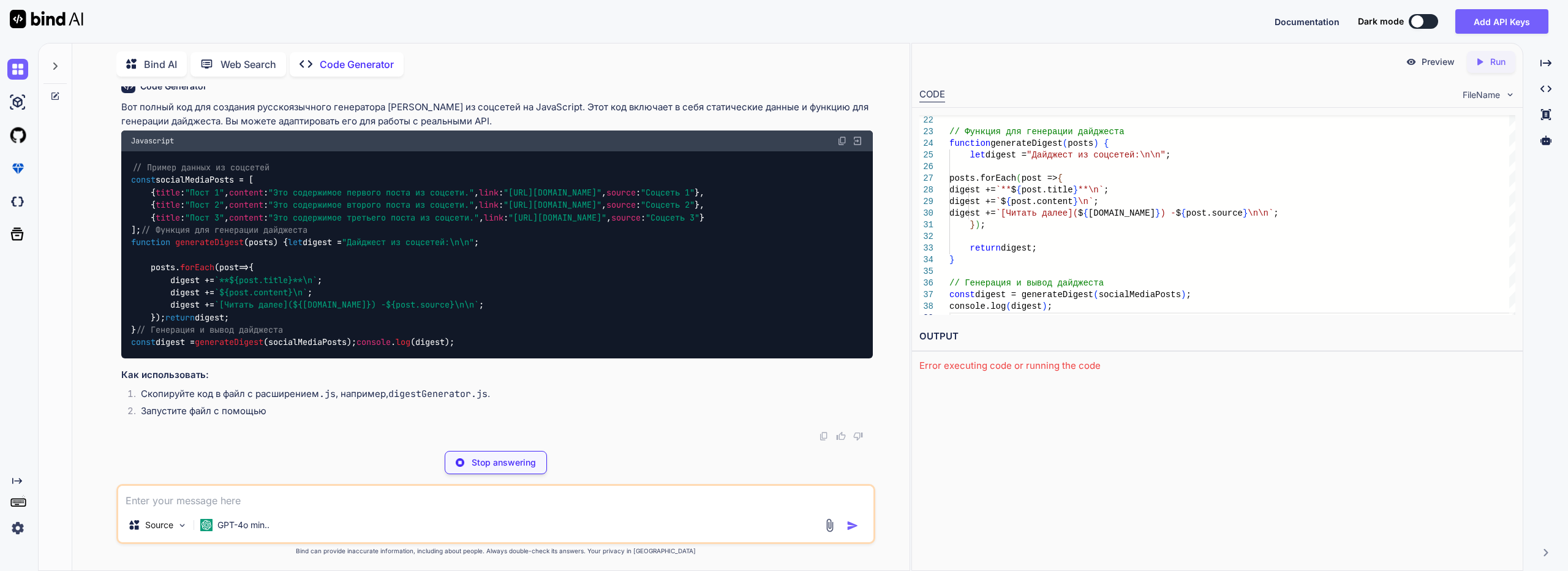
scroll to position [1156, 0]
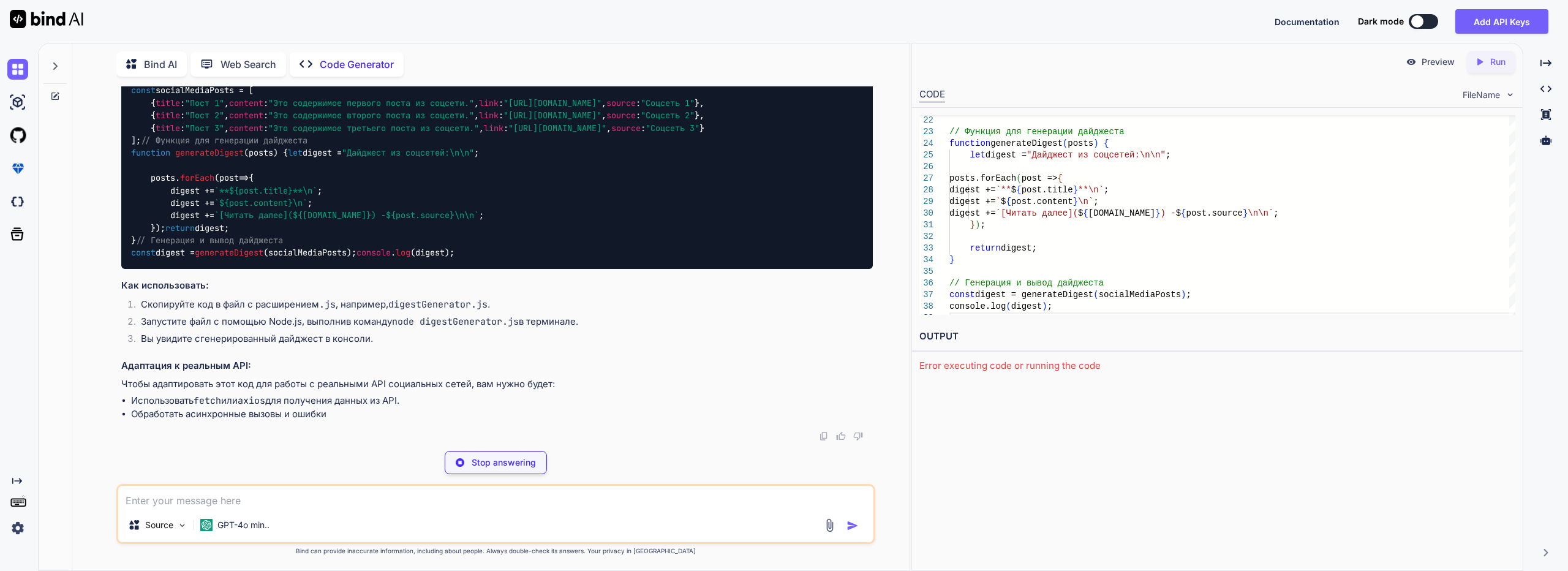
click at [702, 213] on div "// Пример данных из соцсетей const socialMediaPosts = [ { title : "Пост 1" , co…" at bounding box center [496, 165] width 751 height 207
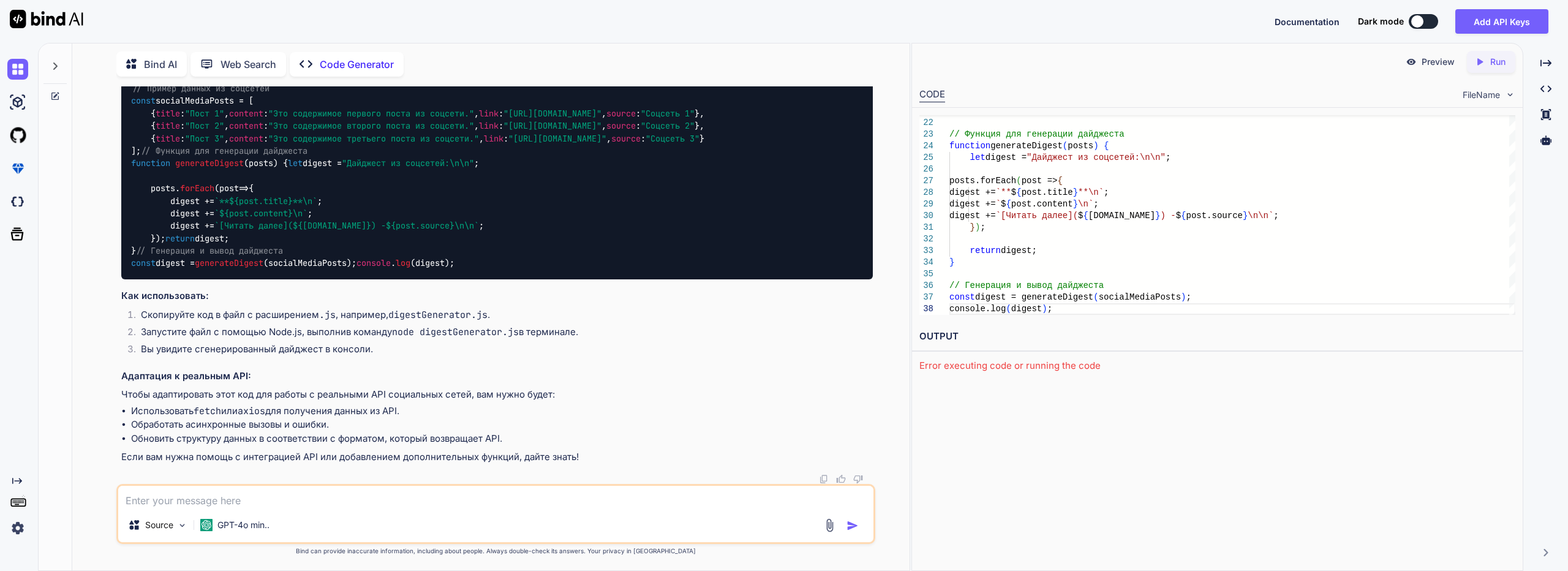
click at [984, 490] on div "Preview Created with Pixso. Run CODE FileName 22 23 24 25 26 27 28 29 30 31 32 …" at bounding box center [1217, 307] width 612 height 528
